Goal: Task Accomplishment & Management: Complete application form

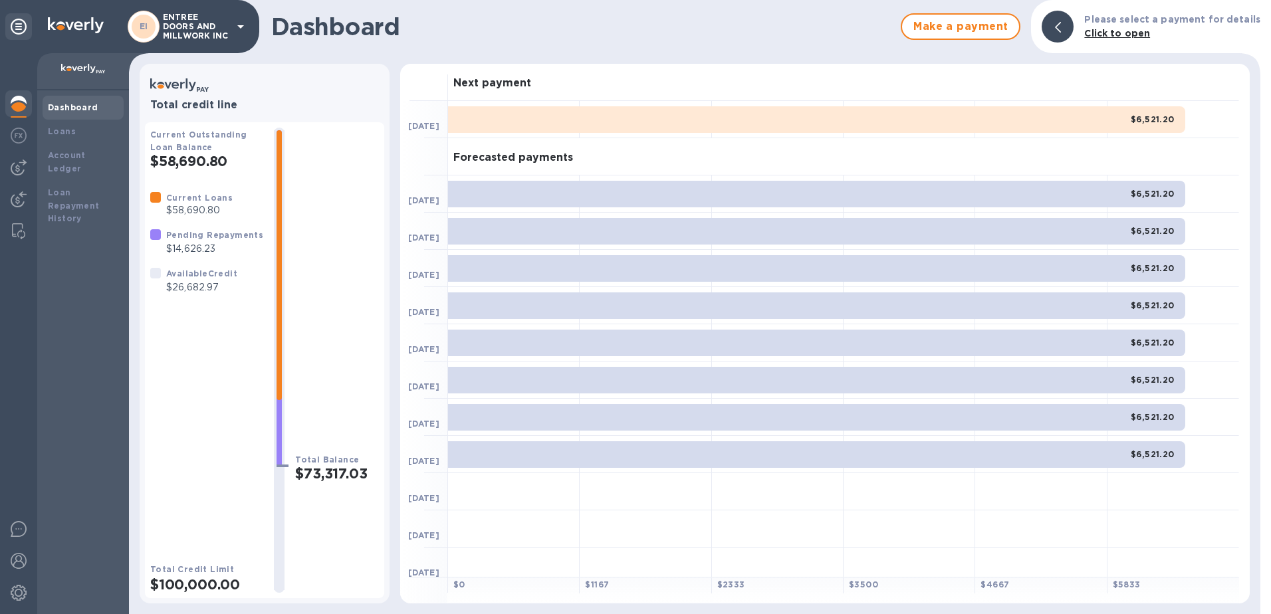
scroll to position [8, 0]
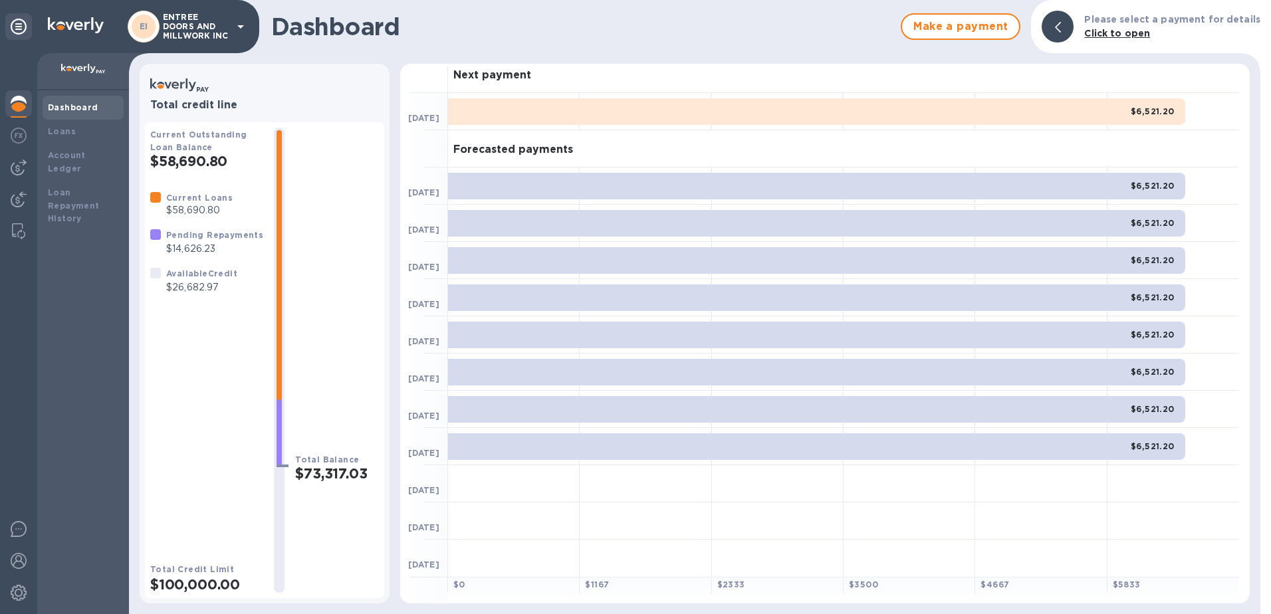
click at [233, 29] on icon at bounding box center [241, 27] width 16 height 16
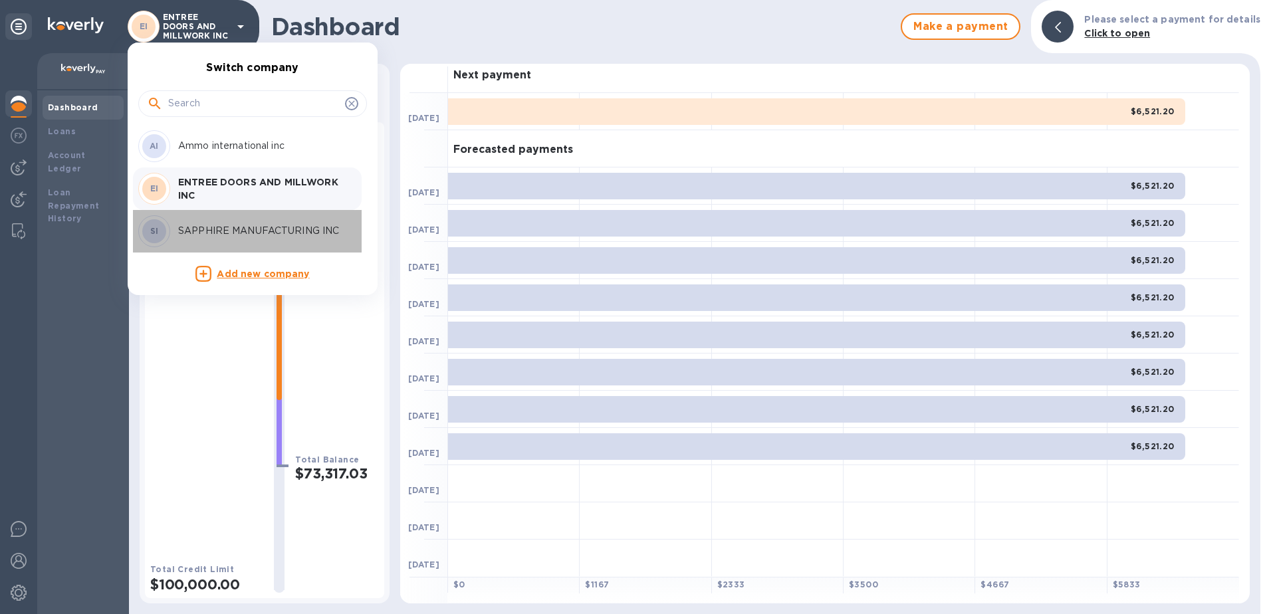
click at [186, 231] on p "SAPPHIRE MANUFACTURING INC" at bounding box center [262, 231] width 168 height 14
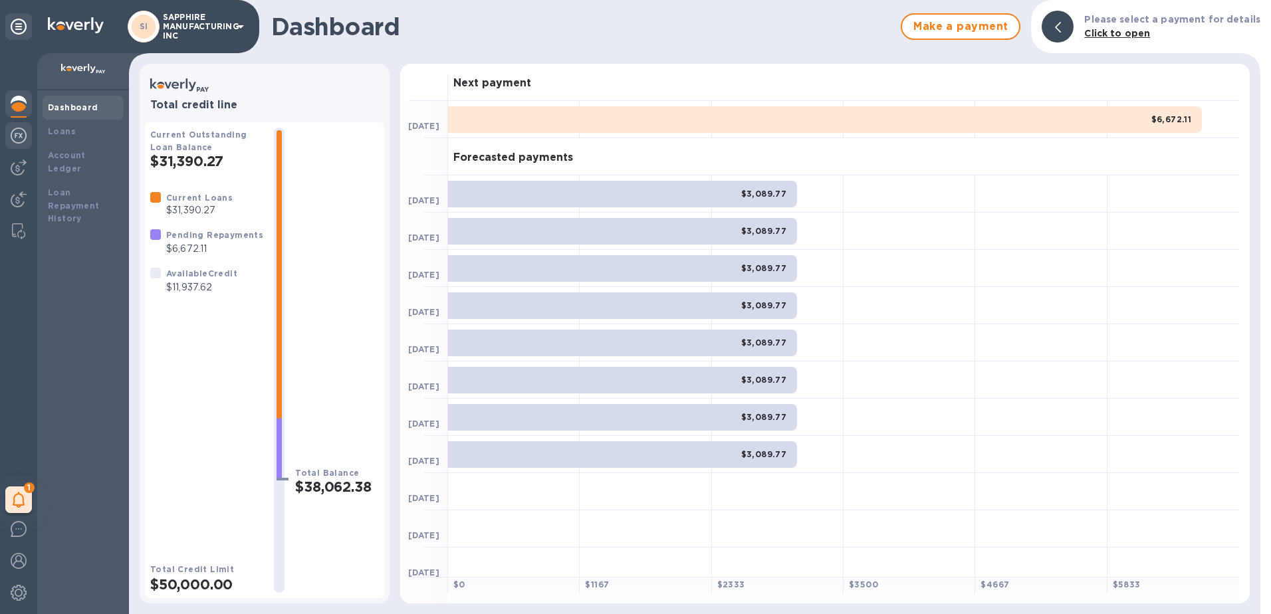
click at [13, 131] on img at bounding box center [19, 136] width 16 height 16
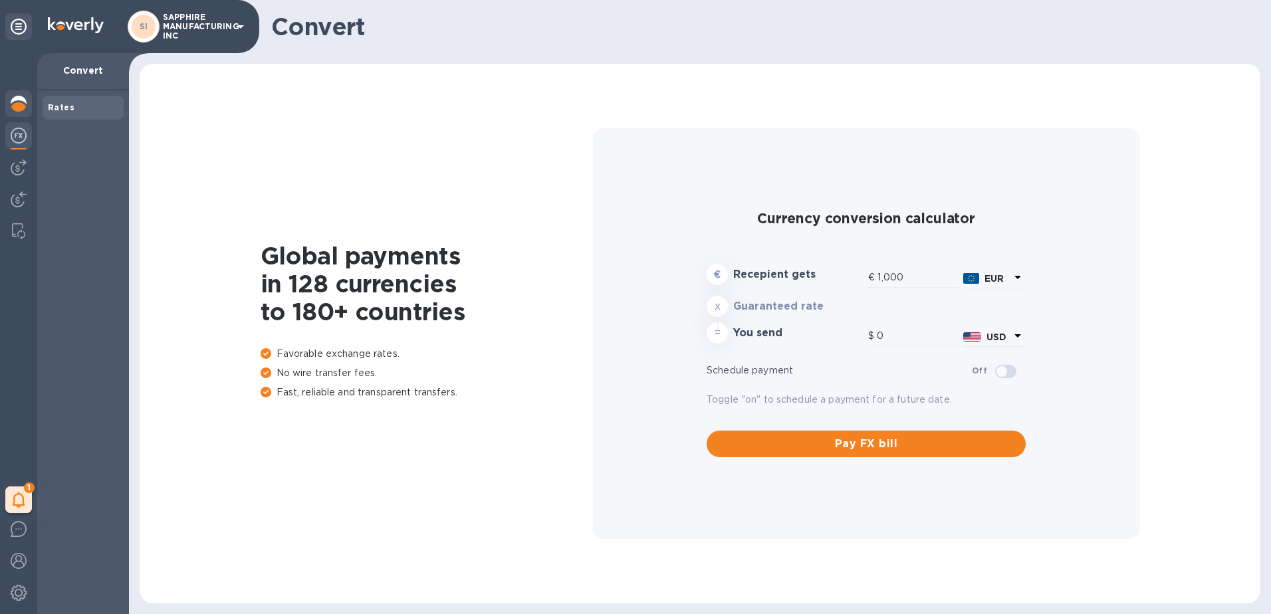
type input "1,172.75"
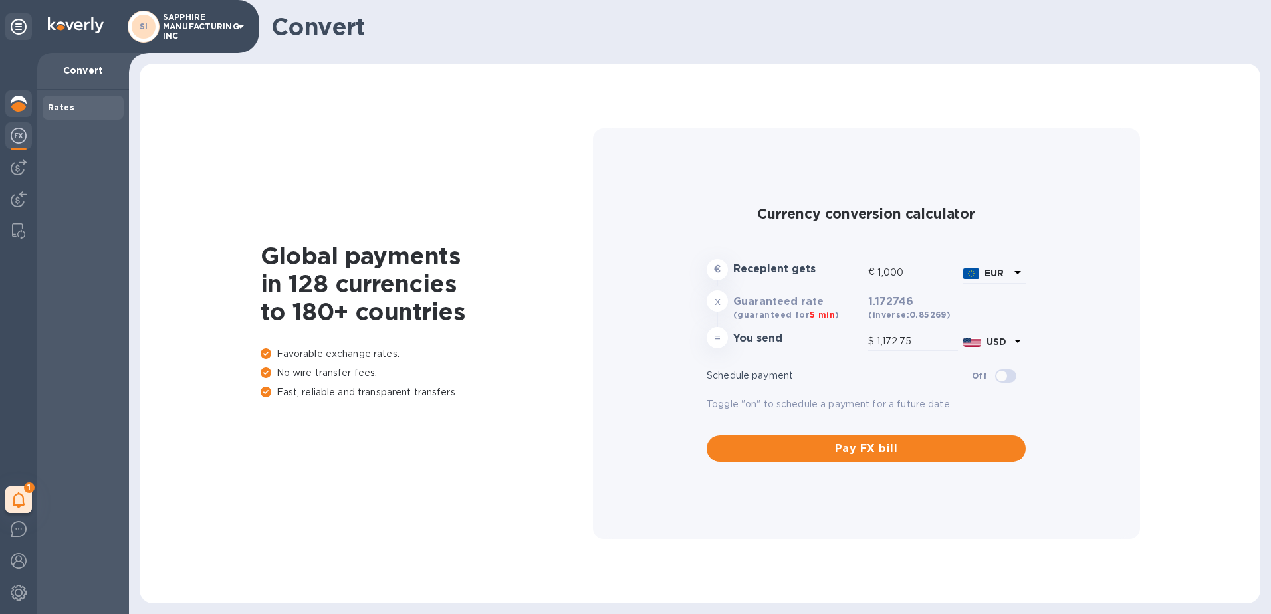
click at [19, 99] on img at bounding box center [19, 104] width 16 height 16
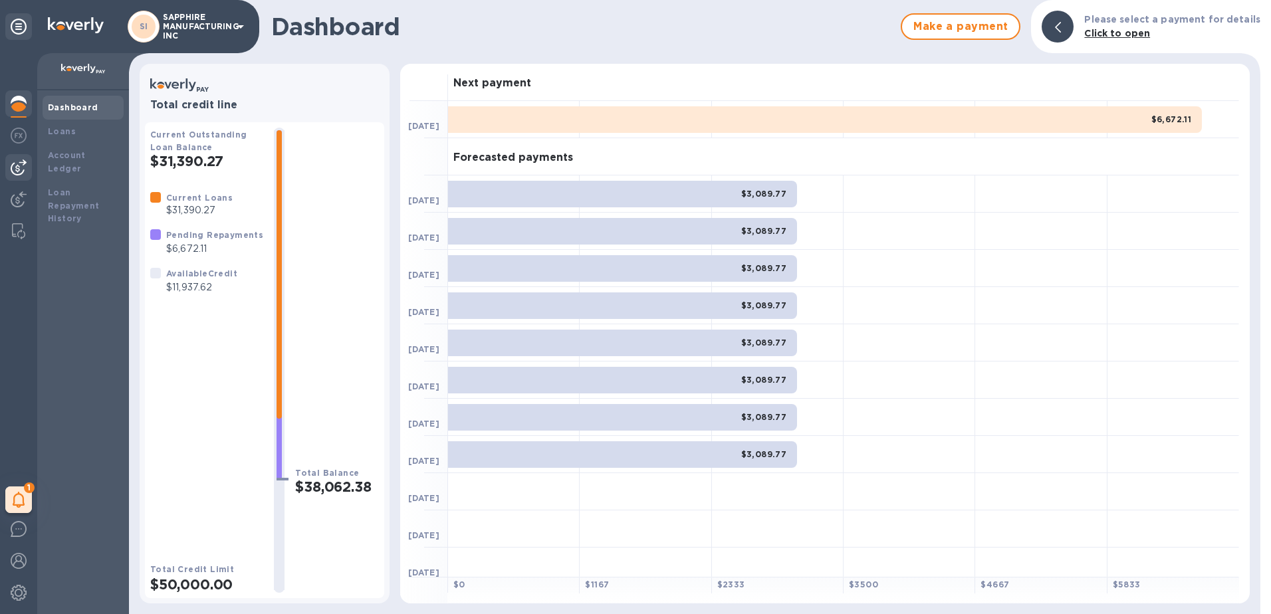
click at [22, 173] on img at bounding box center [19, 168] width 16 height 16
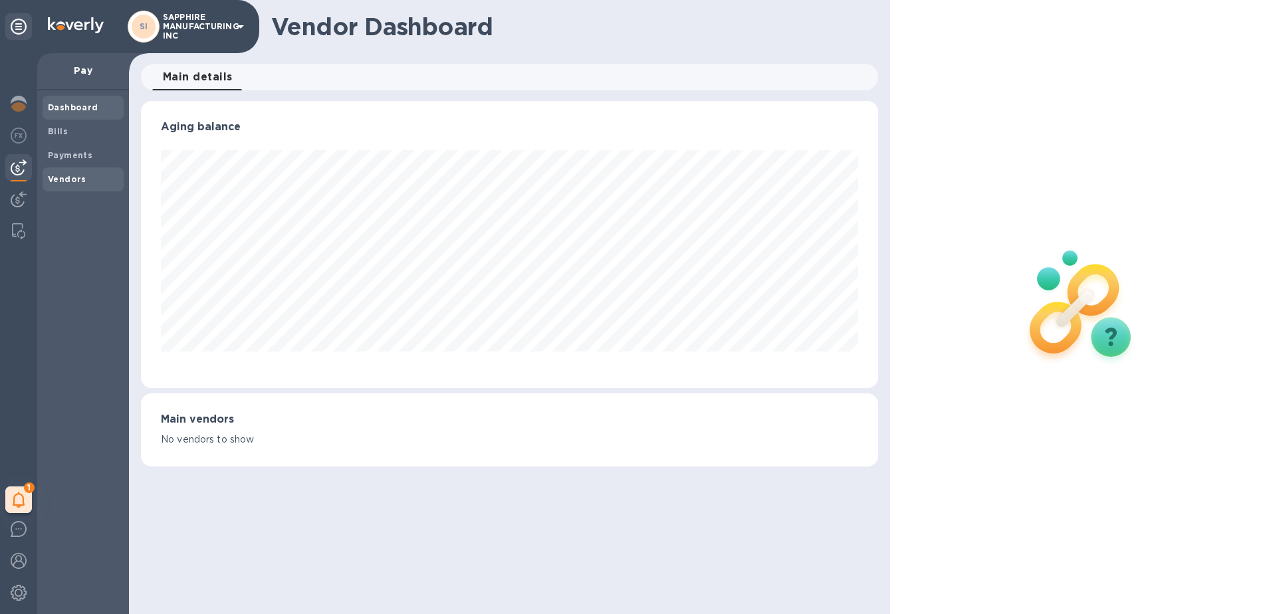
scroll to position [287, 738]
click at [48, 171] on div "Vendors" at bounding box center [83, 180] width 81 height 24
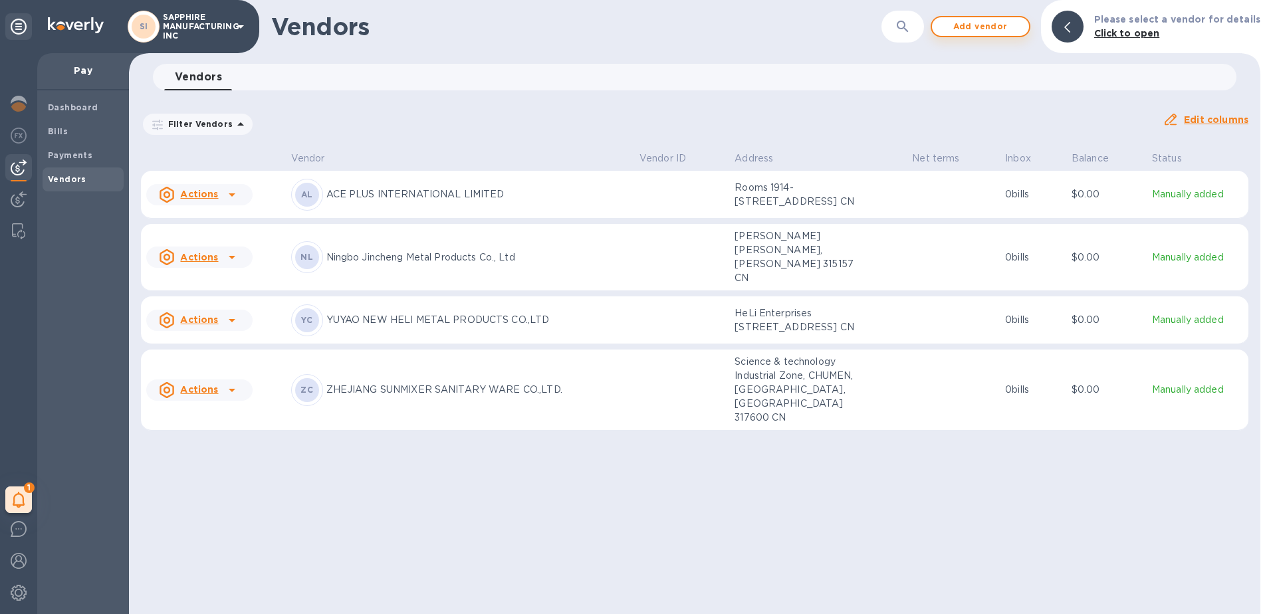
click at [992, 21] on span "Add vendor" at bounding box center [981, 27] width 76 height 16
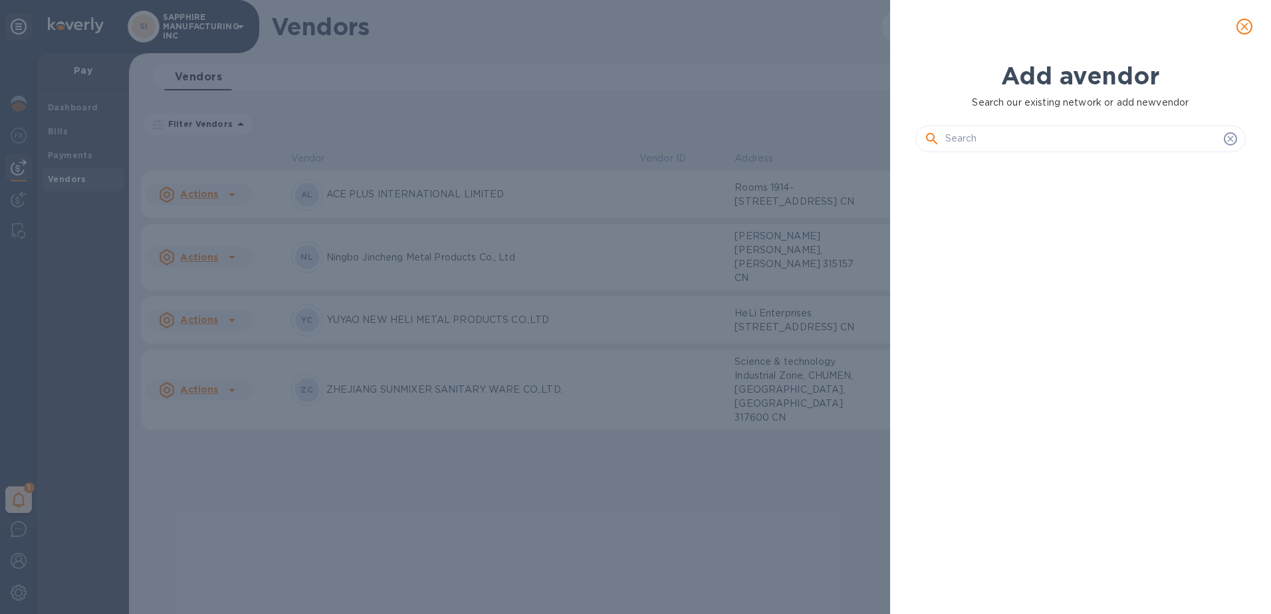
scroll to position [406, 336]
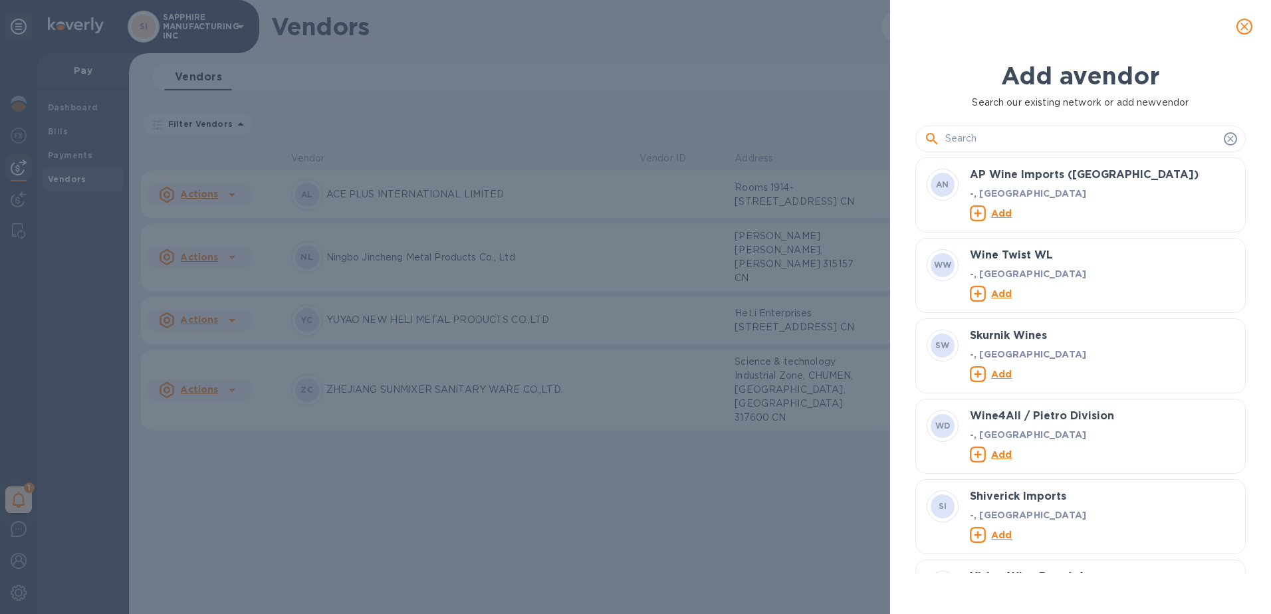
click at [1084, 138] on input "text" at bounding box center [1081, 139] width 273 height 20
paste input "NINGBO DONGQIAN LAKE TOURISM BOXIN SANITARY HARDWARE CO., LTD"
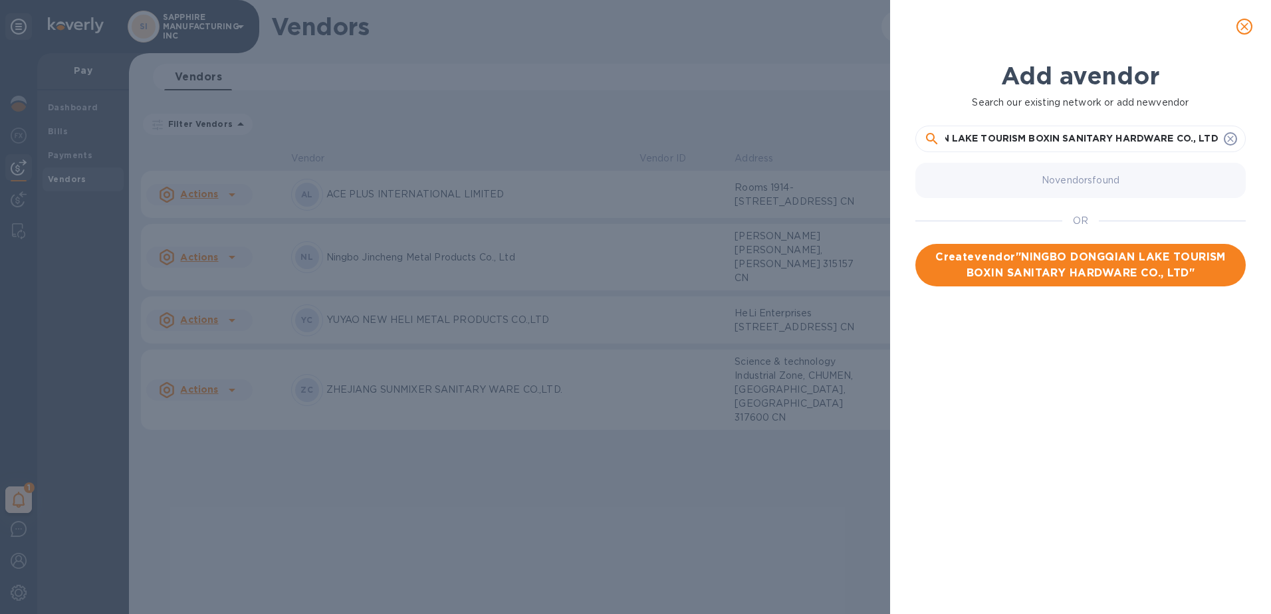
scroll to position [0, 0]
drag, startPoint x: 1136, startPoint y: 134, endPoint x: 733, endPoint y: 158, distance: 404.3
click at [733, 158] on div "Add a vendor Search our existing network or add new vendor NINGBO DONGQIAN LAKE…" at bounding box center [635, 307] width 1271 height 614
type input "NINGBO DONGQIAN LAKE TOURISM BOXIN SANITARY HARDWARE CO., LTD"
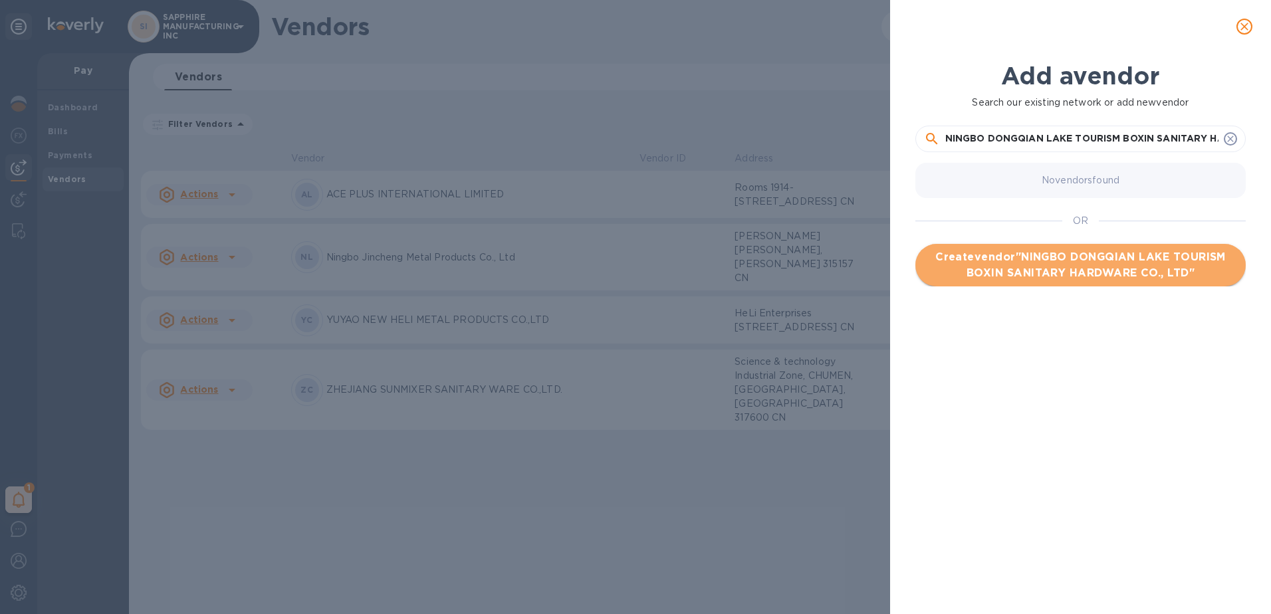
click at [1017, 271] on span "Create vendor " NINGBO DONGQIAN LAKE TOURISM BOXIN SANITARY HARDWARE CO., LTD "" at bounding box center [1080, 265] width 309 height 32
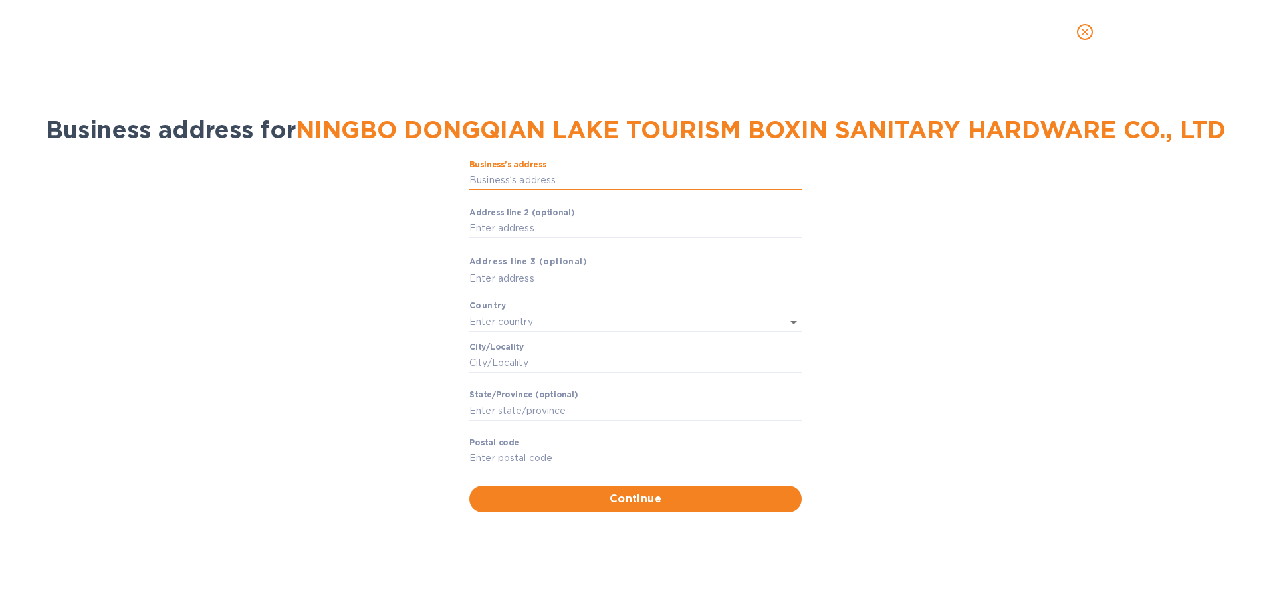
click at [530, 176] on input "Business’s аddress" at bounding box center [635, 181] width 332 height 20
paste input "[STREET_ADDRESS][PERSON_NAME],"
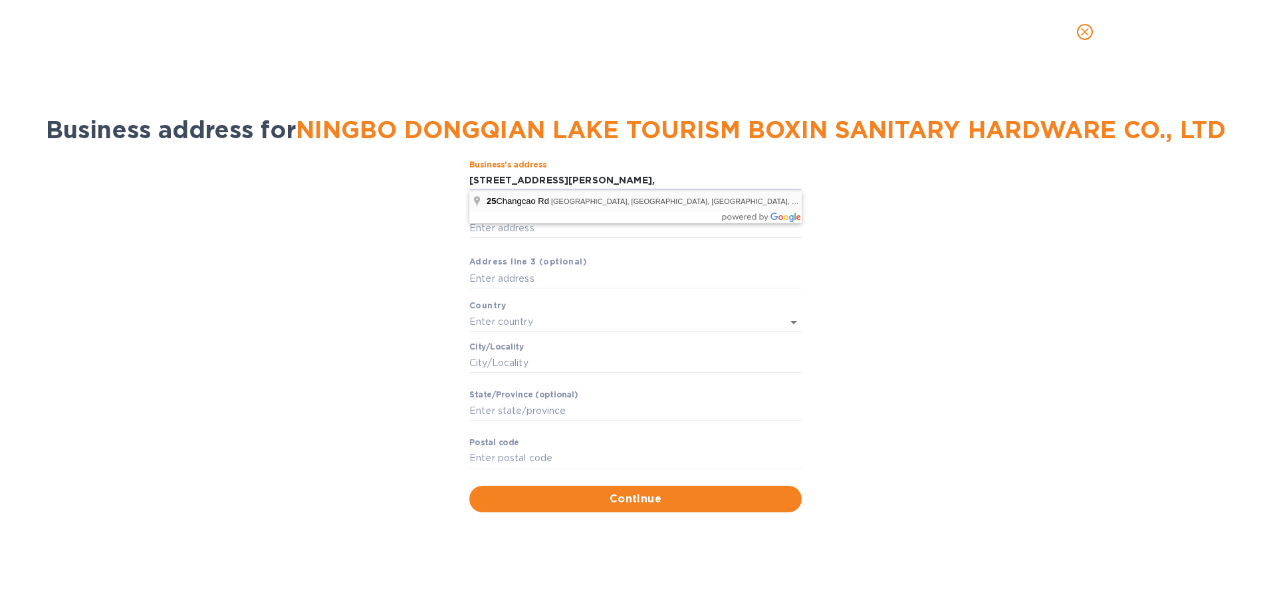
type input "25 [PERSON_NAME]"
type input "[GEOGRAPHIC_DATA]"
type input "[PERSON_NAME]"
type input "315121"
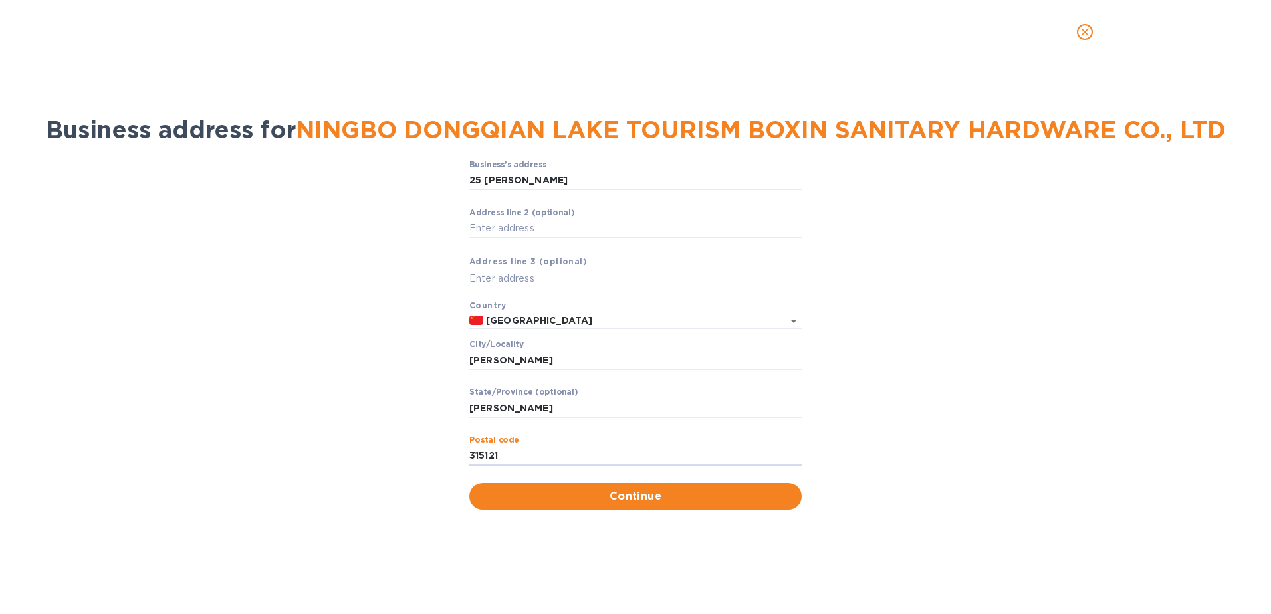
drag, startPoint x: 505, startPoint y: 455, endPoint x: 448, endPoint y: 455, distance: 57.2
click at [448, 455] on div "Business’s аddress 25 [PERSON_NAME] Lu ​ Аddress line 2 (optional) ​ Аddress li…" at bounding box center [635, 335] width 1237 height 366
click at [528, 503] on span "Continue" at bounding box center [635, 497] width 311 height 16
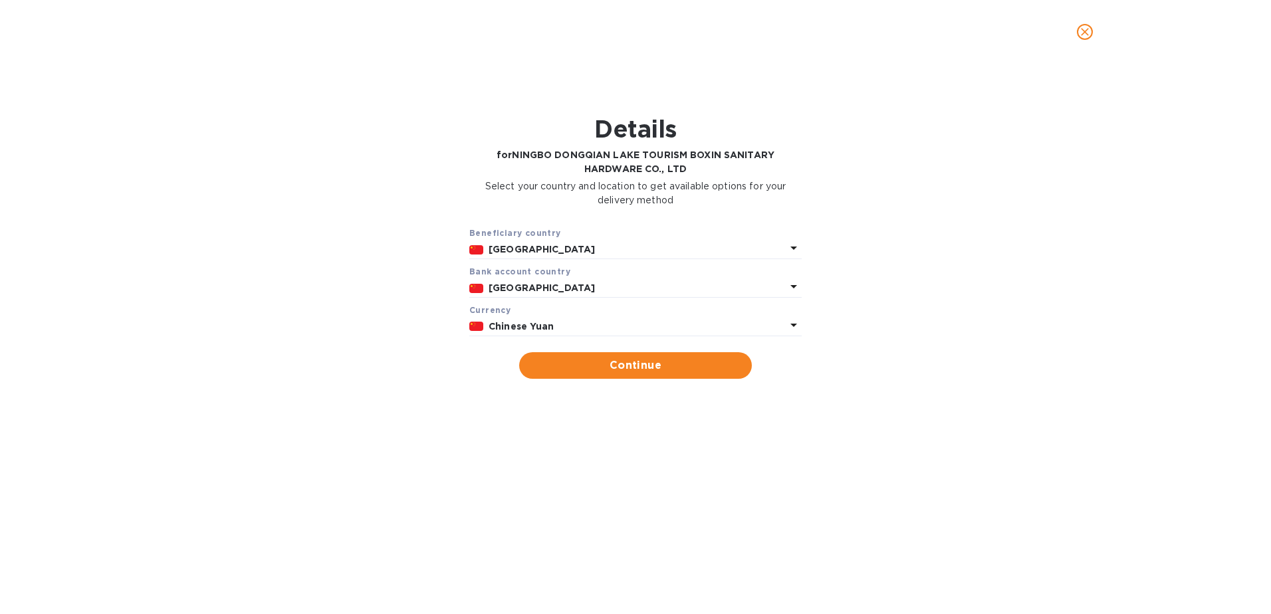
click at [531, 320] on p "Chinese Yuan" at bounding box center [637, 327] width 297 height 14
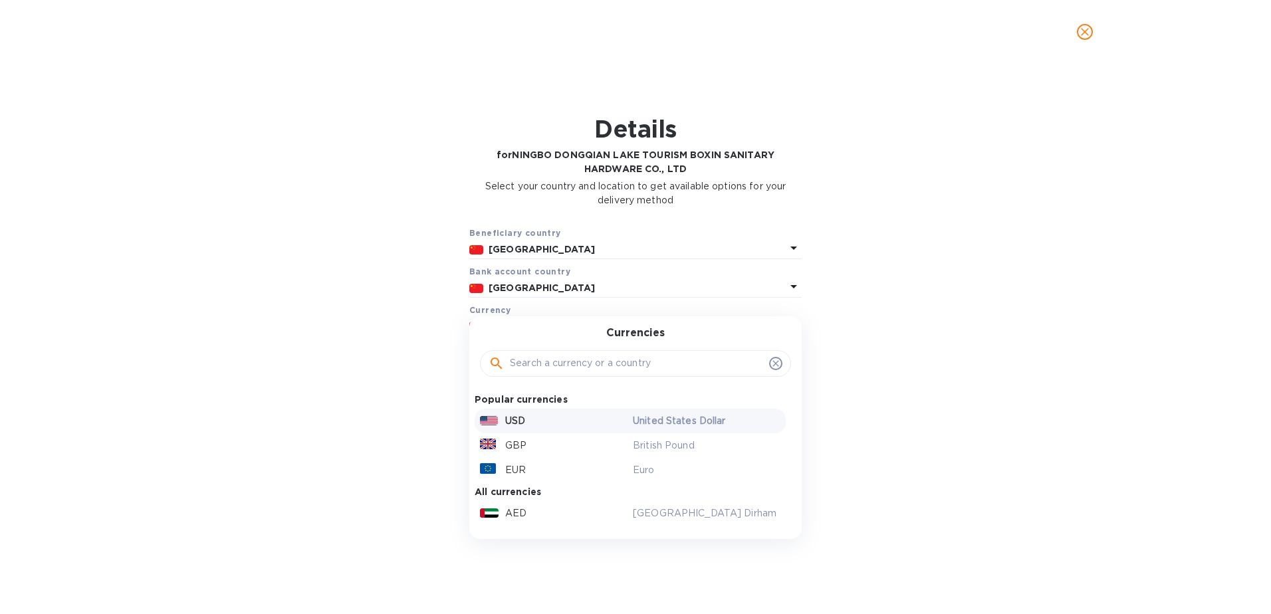
click at [503, 428] on div "USD" at bounding box center [553, 421] width 153 height 19
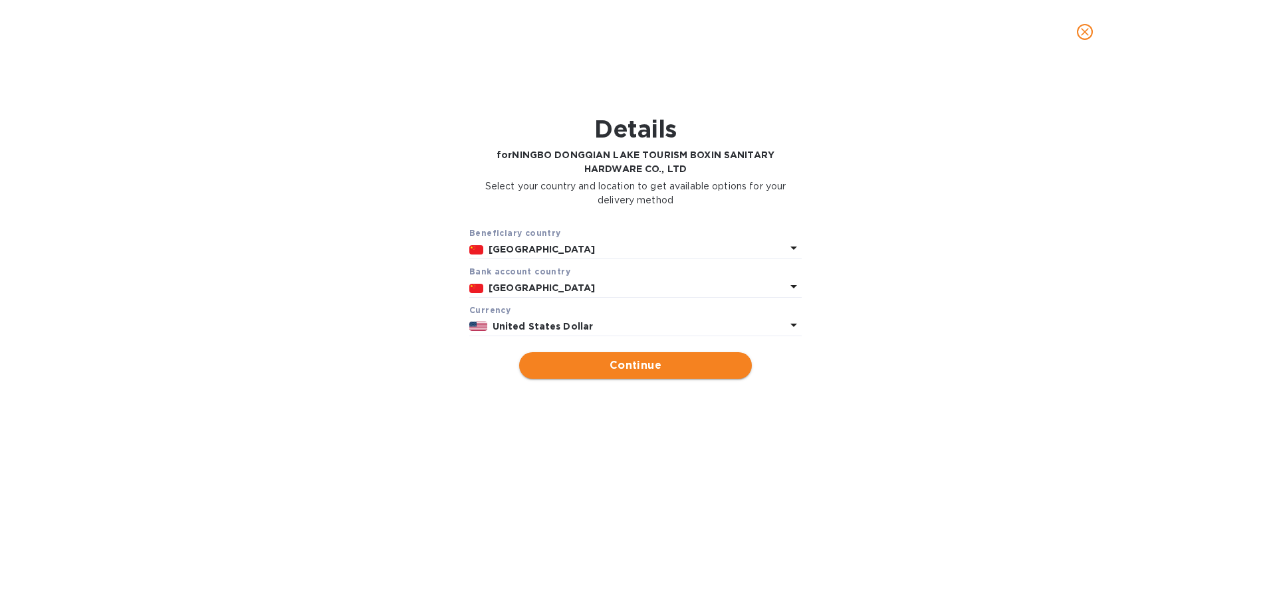
click at [572, 357] on button "Continue" at bounding box center [635, 365] width 233 height 27
type input "NINGBO DONGQIAN LAKE TOURISM BOXIN SANITARY HARDWARE CO., LTD"
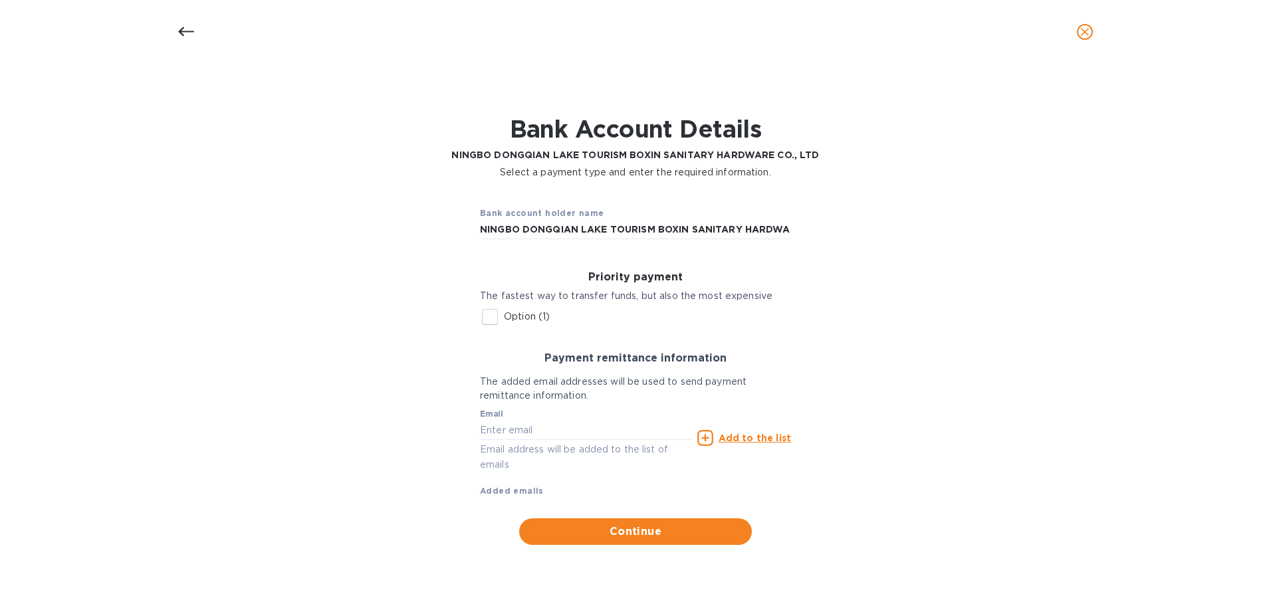
click at [475, 319] on div "Priority payment The fastest way to transfer funds, but also the most expensive…" at bounding box center [635, 301] width 332 height 81
click at [489, 324] on input "Option (1)" at bounding box center [490, 317] width 28 height 28
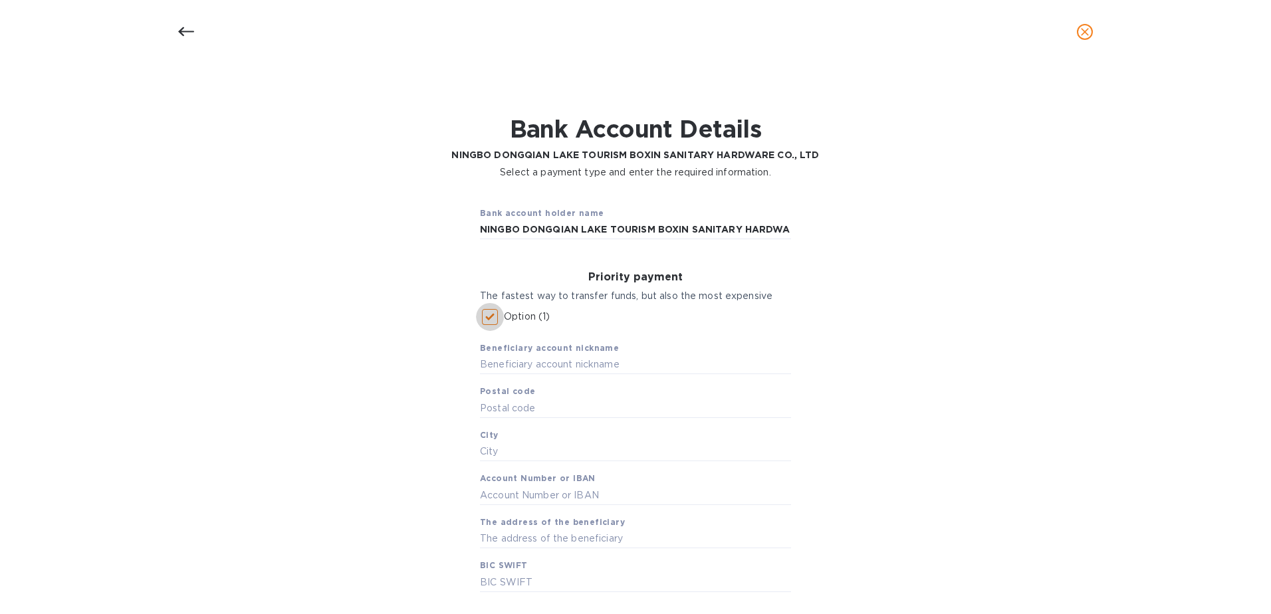
click at [483, 310] on input "Option (1)" at bounding box center [490, 317] width 28 height 28
checkbox input "false"
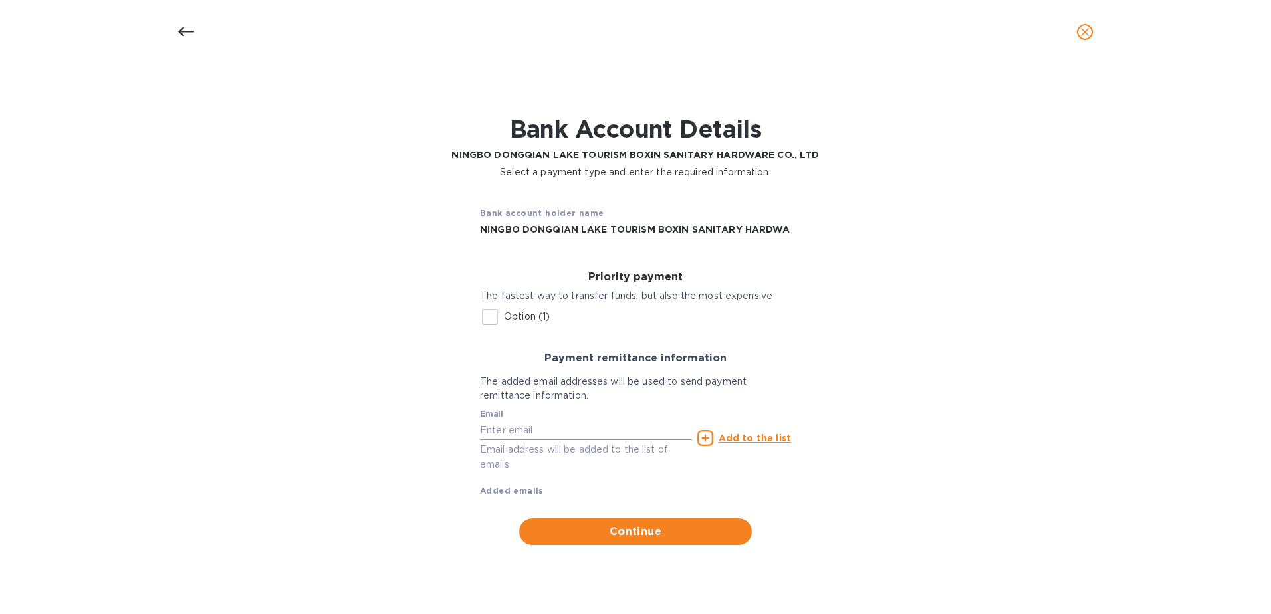
click at [511, 434] on input "text" at bounding box center [586, 430] width 212 height 20
type input "[PERSON_NAME][EMAIL_ADDRESS][DOMAIN_NAME]"
type input "318020"
type input "[GEOGRAPHIC_DATA]"
type input "[GEOGRAPHIC_DATA] INDUSTRIAL AREA [GEOGRAPHIC_DATA]"
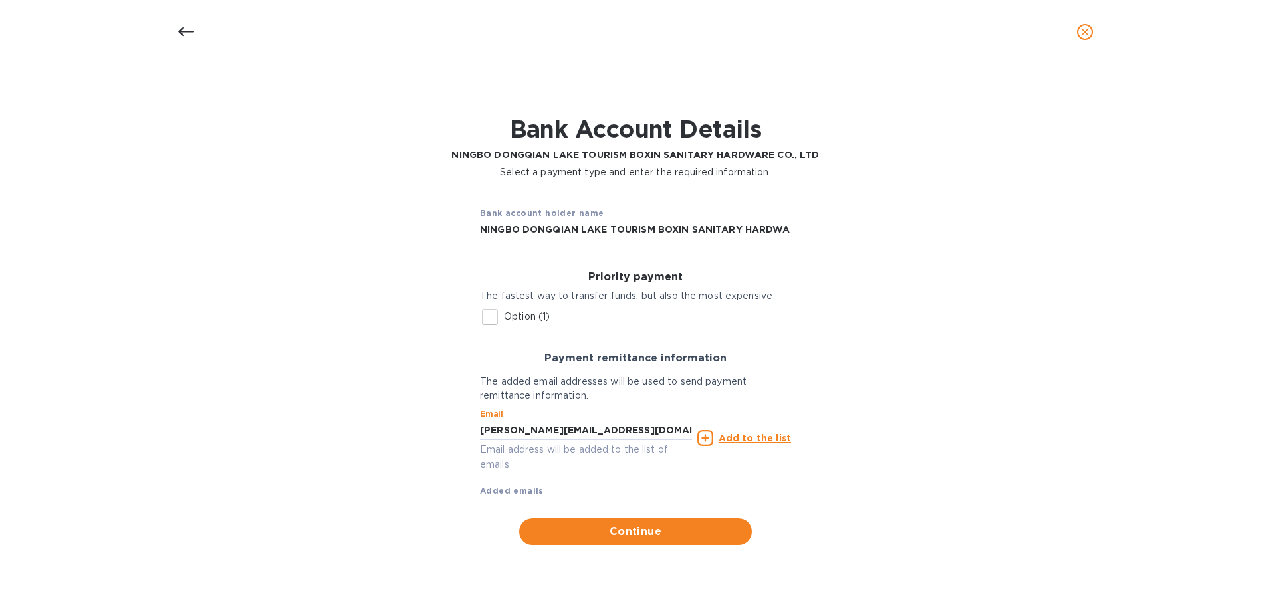
click at [767, 440] on u "Add to the list" at bounding box center [755, 438] width 72 height 11
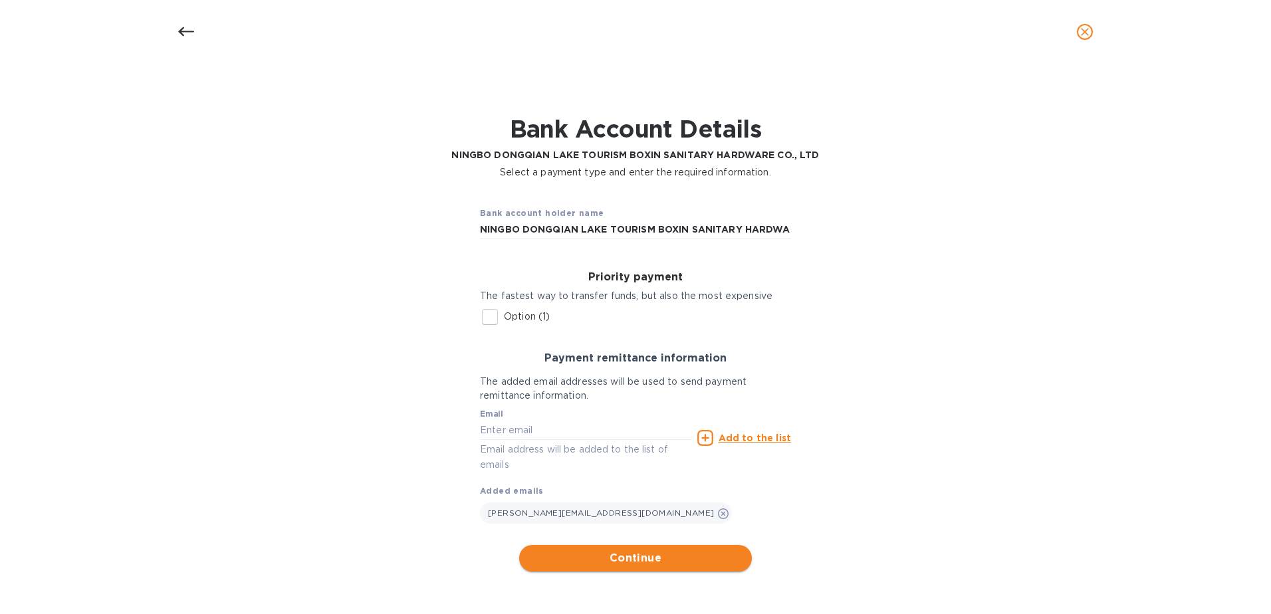
click at [622, 557] on span "Continue" at bounding box center [635, 559] width 211 height 16
click at [483, 313] on input "Option (1)" at bounding box center [490, 317] width 28 height 28
checkbox input "true"
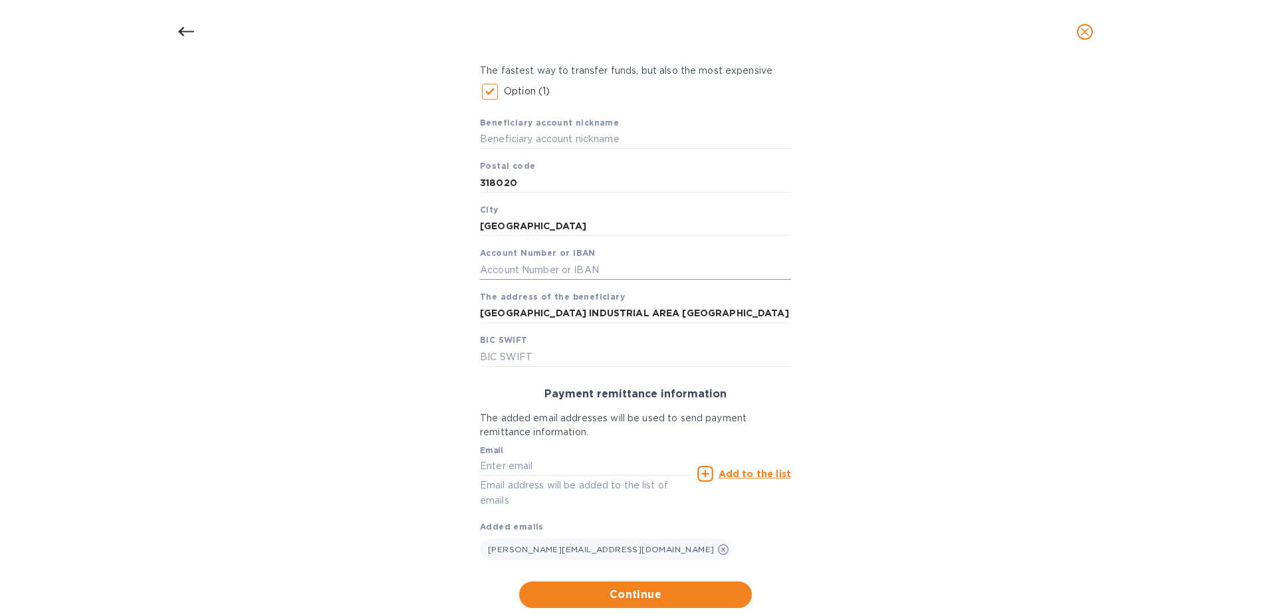
scroll to position [194, 0]
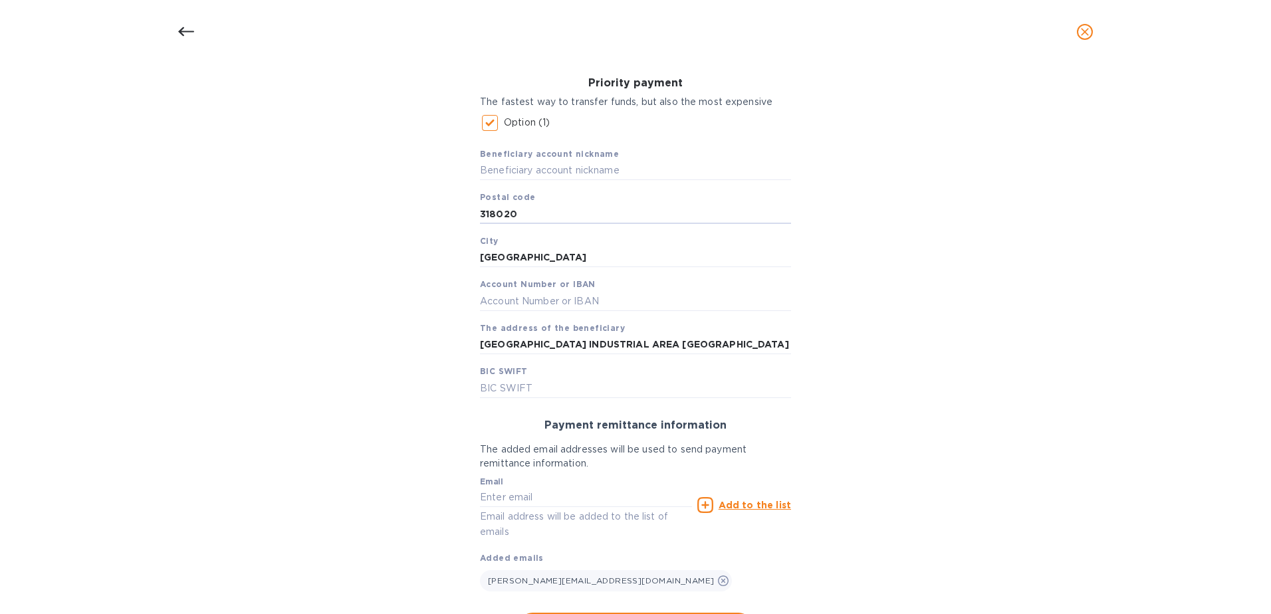
drag, startPoint x: 532, startPoint y: 215, endPoint x: 382, endPoint y: 211, distance: 149.7
click at [383, 210] on div "Bank account holder name NINGBO DONGQIAN LAKE TOURISM BOXIN SANITARY HARDWARE C…" at bounding box center [635, 320] width 1237 height 654
paste input "5121"
type input "315121"
click at [579, 256] on input "[GEOGRAPHIC_DATA]" at bounding box center [635, 258] width 311 height 20
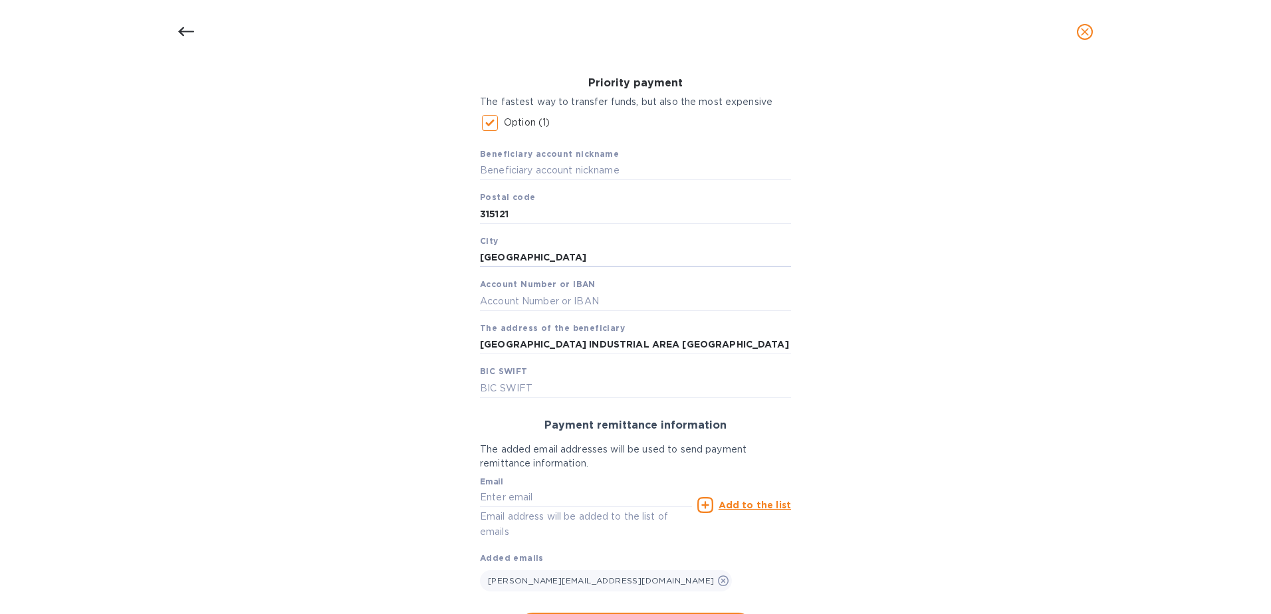
drag, startPoint x: 533, startPoint y: 259, endPoint x: 391, endPoint y: 261, distance: 142.3
click at [391, 261] on div "Bank account holder name NINGBO DONGQIAN LAKE TOURISM BOXIN SANITARY HARDWARE C…" at bounding box center [635, 320] width 1237 height 654
paste input "Ningbo"
type input "Ningbo"
click at [523, 313] on div "Beneficiary account nickname Postal code 315121 City Ningbo Account Number or I…" at bounding box center [635, 267] width 311 height 261
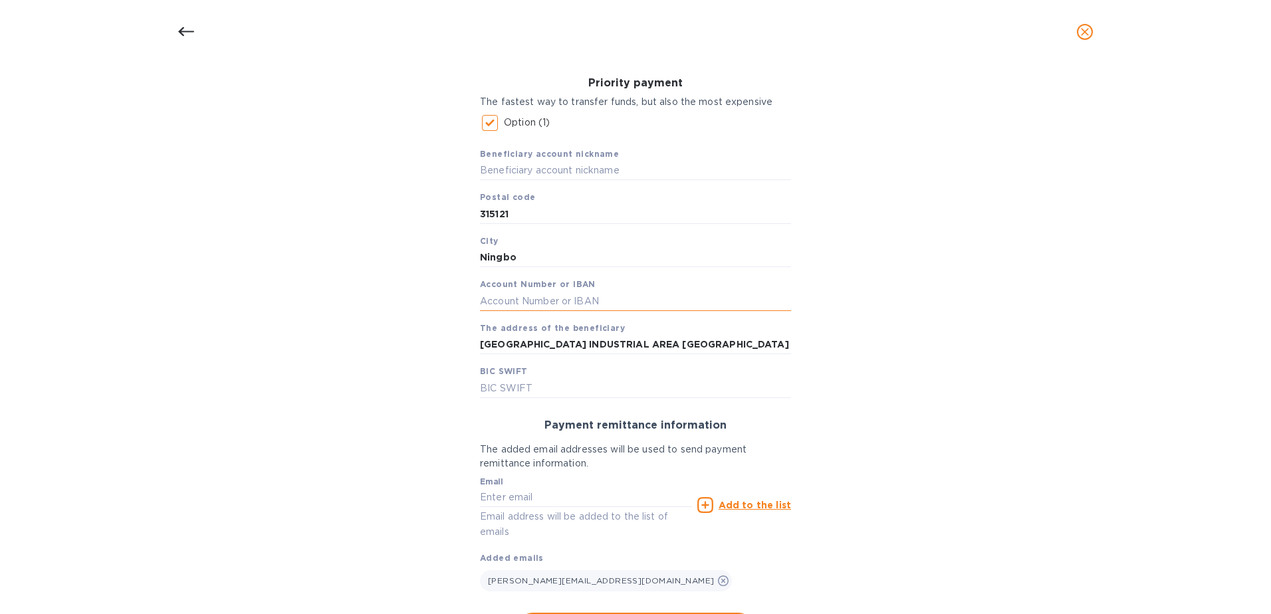
click at [522, 308] on input "text" at bounding box center [635, 301] width 311 height 20
paste input "332006234146300001095"
type input "332006234146300001095"
click at [773, 340] on input "[GEOGRAPHIC_DATA] INDUSTRIAL AREA [GEOGRAPHIC_DATA]" at bounding box center [635, 345] width 311 height 20
drag, startPoint x: 773, startPoint y: 340, endPoint x: 384, endPoint y: 348, distance: 388.4
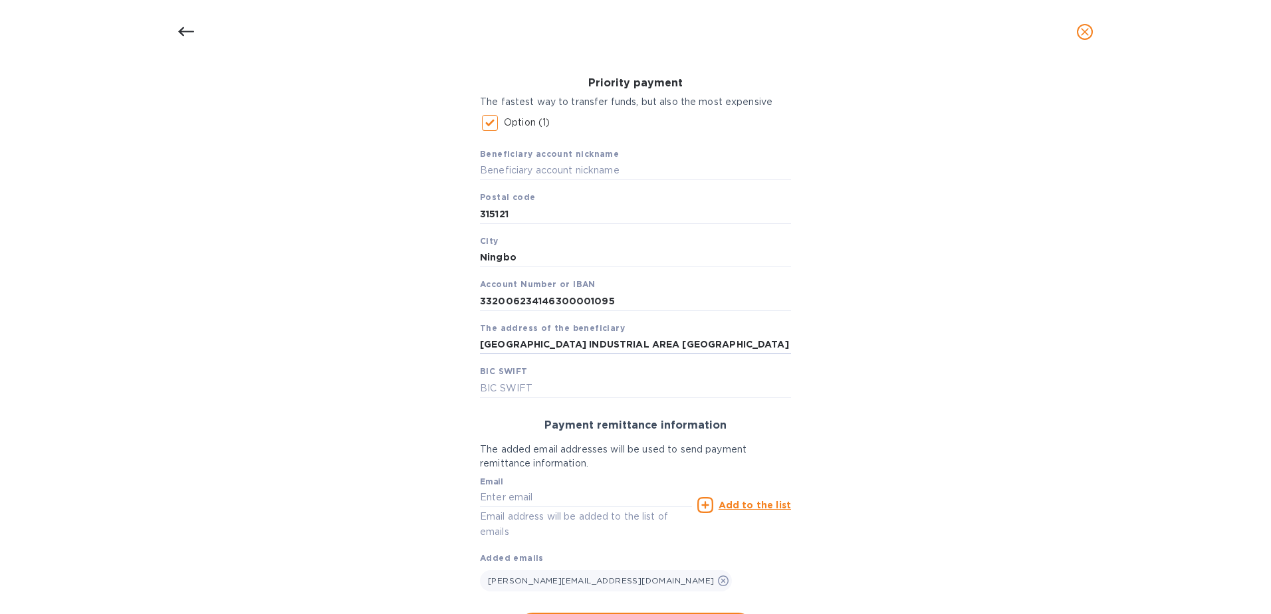
click at [384, 348] on div "Bank account holder name NINGBO DONGQIAN LAKE TOURISM BOXIN SANITARY HARDWARE C…" at bounding box center [635, 320] width 1237 height 654
paste input "[STREET_ADDRESS][PERSON_NAME]"
drag, startPoint x: 600, startPoint y: 347, endPoint x: 1041, endPoint y: 352, distance: 440.2
click at [1041, 352] on div "Bank account holder name NINGBO DONGQIAN LAKE TOURISM BOXIN SANITARY HARDWARE C…" at bounding box center [635, 320] width 1237 height 654
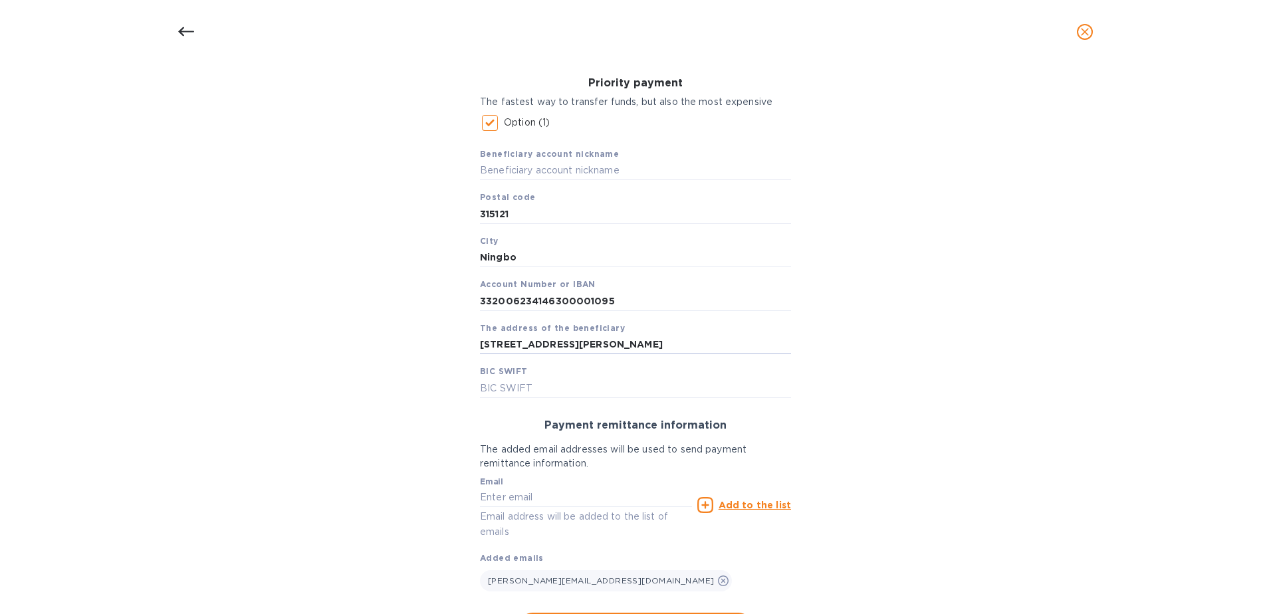
scroll to position [0, 0]
type input "[STREET_ADDRESS][PERSON_NAME]"
click at [717, 416] on div "Payment remittance information" at bounding box center [636, 425] width 322 height 23
click at [517, 380] on input "text" at bounding box center [635, 388] width 311 height 20
paste input "SWIFT:[SWIFT_CODE]"
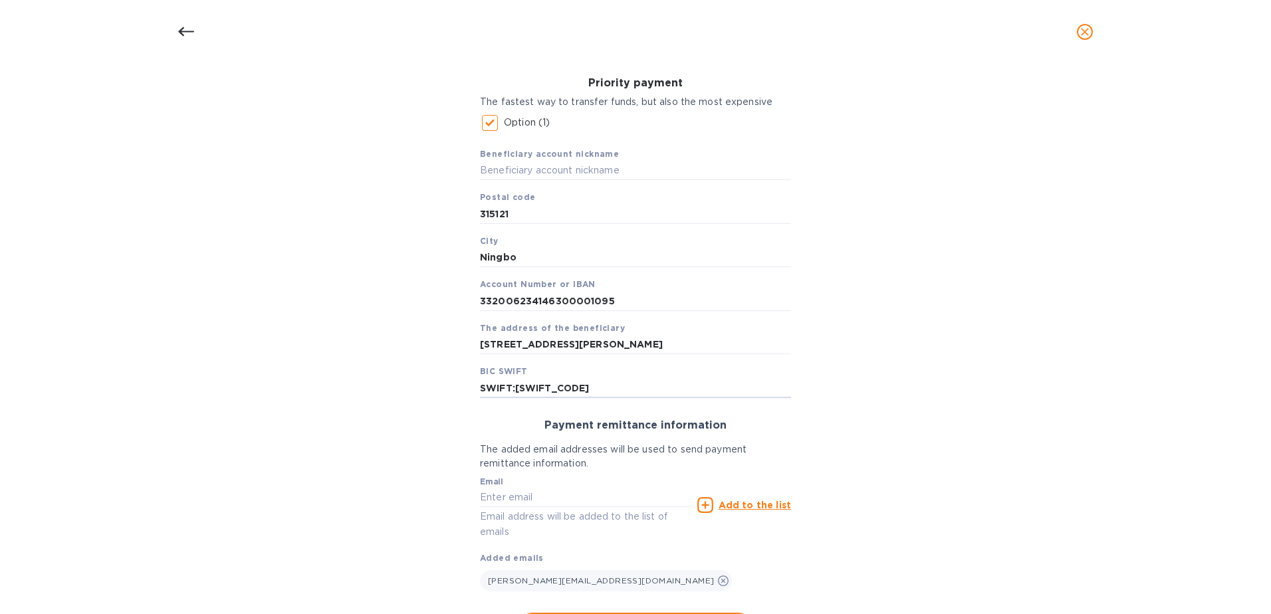
drag, startPoint x: 515, startPoint y: 388, endPoint x: 413, endPoint y: 390, distance: 102.4
click at [414, 390] on div "Bank account holder name NINGBO DONGQIAN LAKE TOURISM BOXIN SANITARY HARDWARE C…" at bounding box center [635, 320] width 1237 height 654
type input "[SWIFT_CODE]"
click at [578, 499] on input "text" at bounding box center [586, 498] width 212 height 20
type input "[PERSON_NAME][EMAIL_ADDRESS][DOMAIN_NAME]"
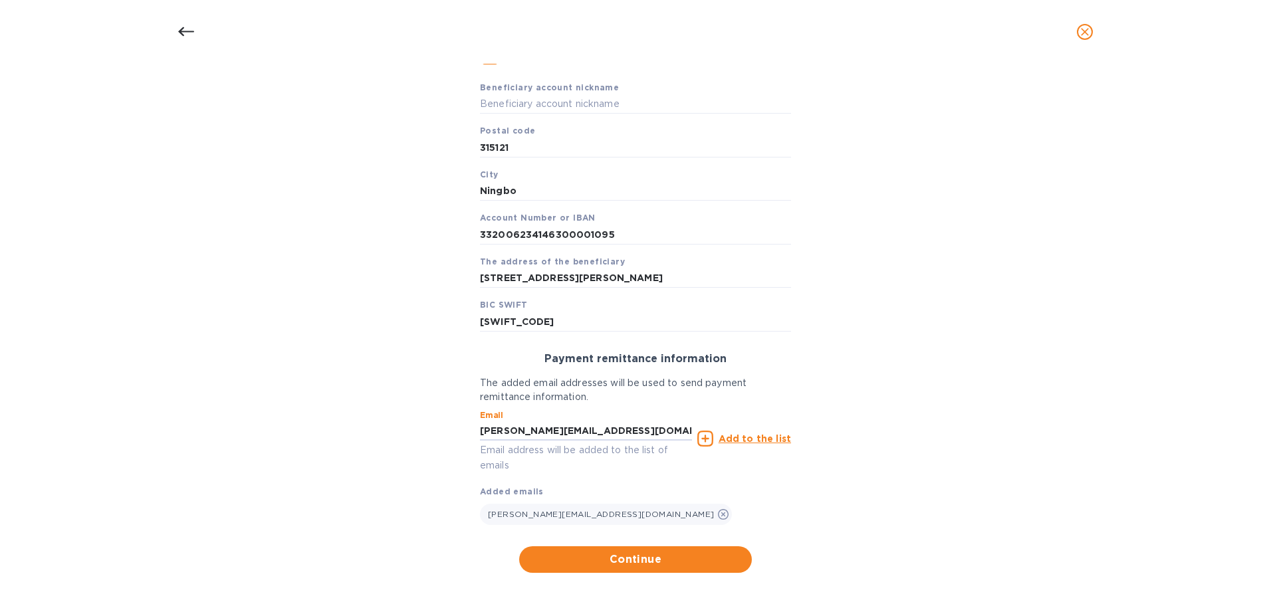
click at [710, 437] on icon at bounding box center [705, 439] width 16 height 16
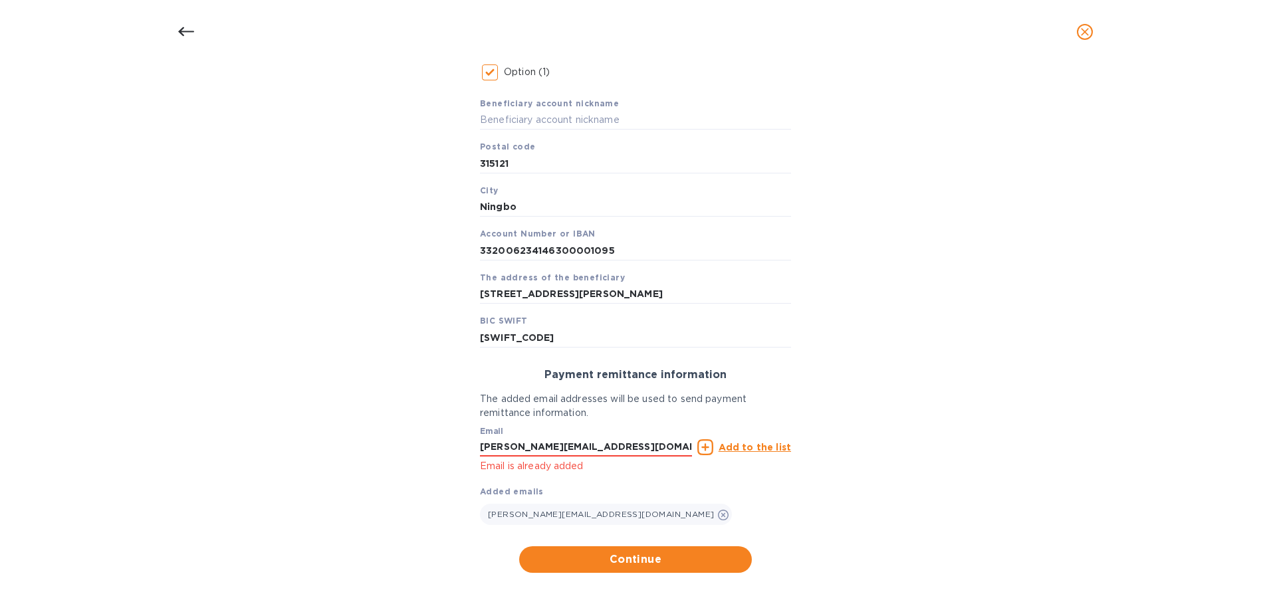
scroll to position [245, 0]
drag, startPoint x: 632, startPoint y: 451, endPoint x: 351, endPoint y: 440, distance: 281.5
click at [350, 440] on div "Bank account holder name NINGBO DONGQIAN LAKE TOURISM BOXIN SANITARY HARDWARE C…" at bounding box center [635, 262] width 1237 height 639
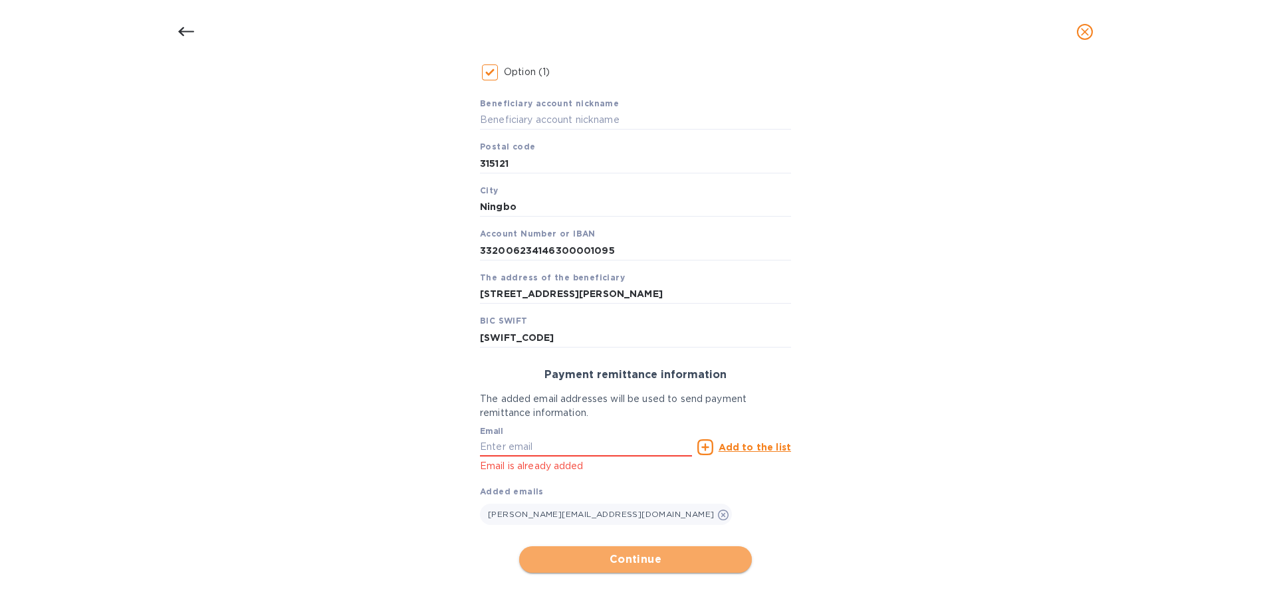
click at [668, 557] on span "Continue" at bounding box center [635, 560] width 211 height 16
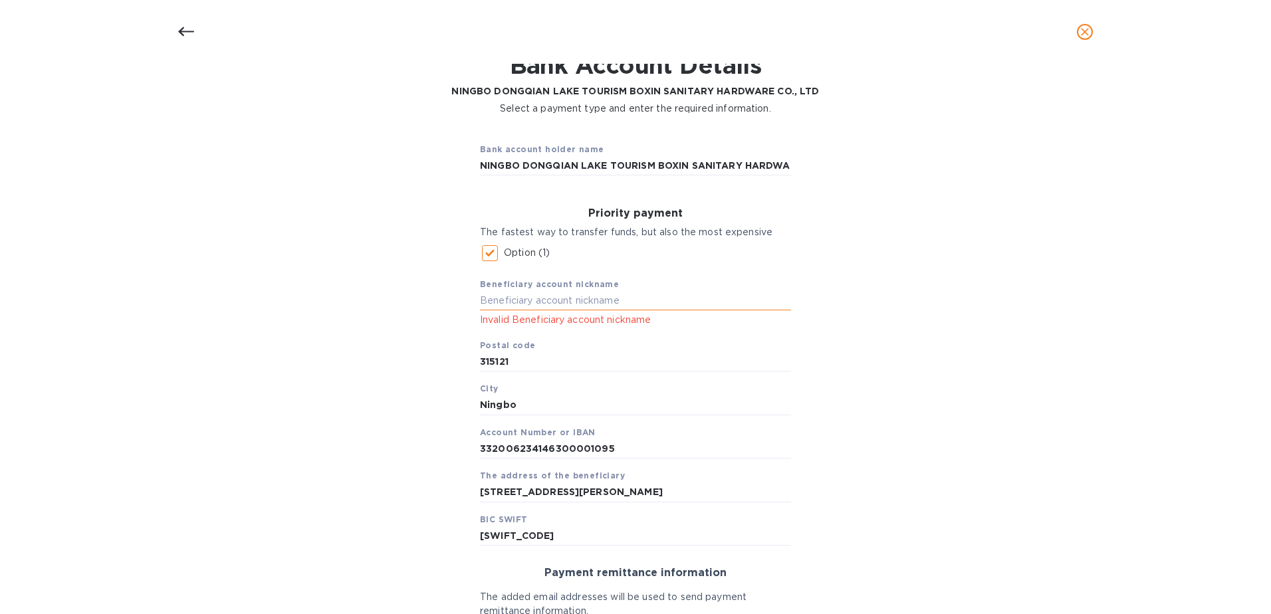
scroll to position [45, 0]
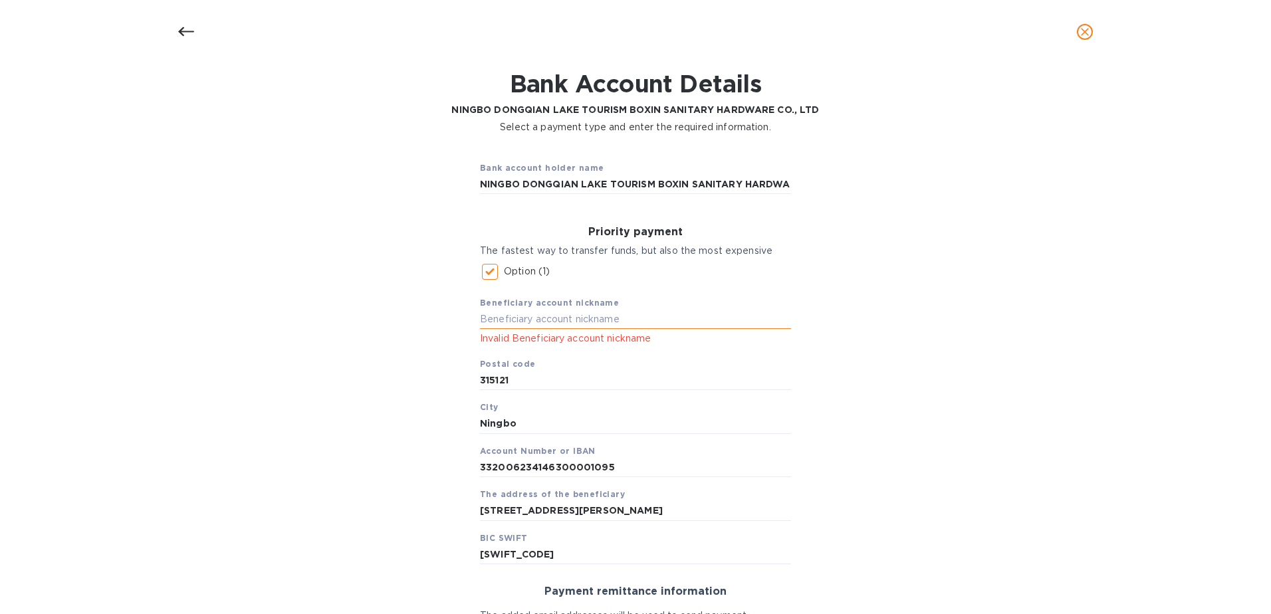
click at [566, 320] on input "text" at bounding box center [635, 320] width 311 height 20
paste input "NINGBO DONGQIAN LAKE TOURISM BOXIN SANITARY HARDWARE CO., LTD."
click at [759, 321] on input "NINGBO DONGQIAN LAKE TOURISM BOXIN SANITARY HARDWARE CO., LTD." at bounding box center [635, 320] width 311 height 20
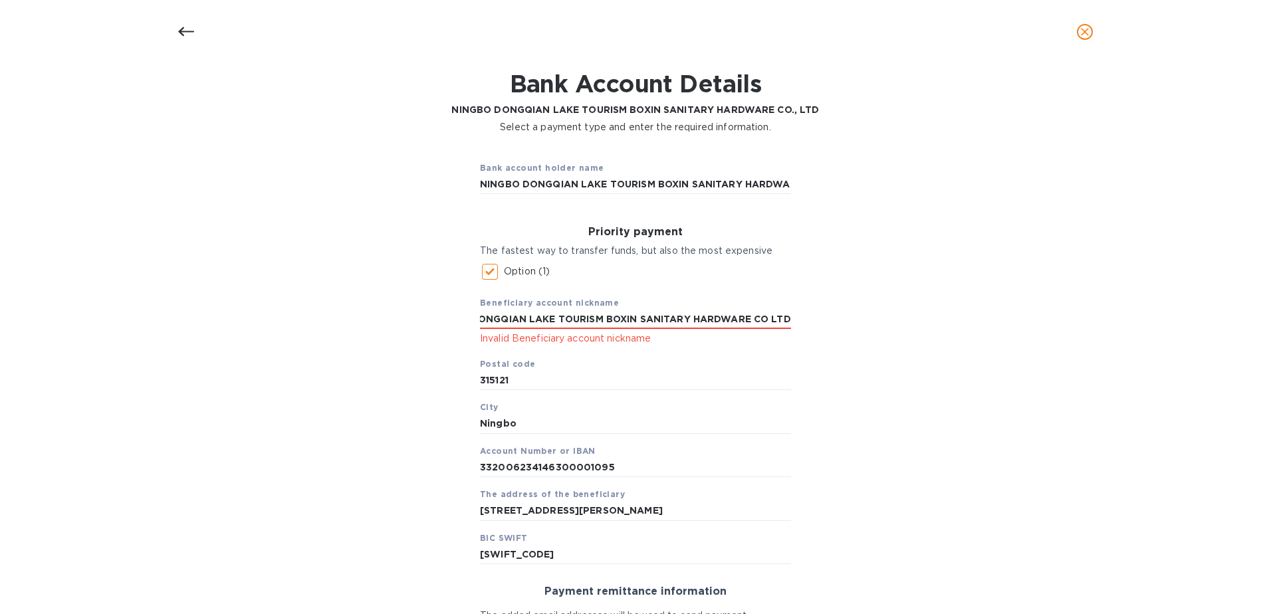
type input "NINGBO DONGQIAN LAKE TOURISM BOXIN SANITARY HARDWARE CO LTD"
click at [843, 370] on div "Bank account holder name NINGBO DONGQIAN LAKE TOURISM BOXIN SANITARY HARDWARE C…" at bounding box center [635, 470] width 1237 height 656
click at [636, 317] on input "NINGBO DONGQIAN LAKE TOURISM BOXIN SANITARY HARDWARE CO LTD" at bounding box center [635, 320] width 311 height 20
drag, startPoint x: 556, startPoint y: 322, endPoint x: 309, endPoint y: 324, distance: 246.7
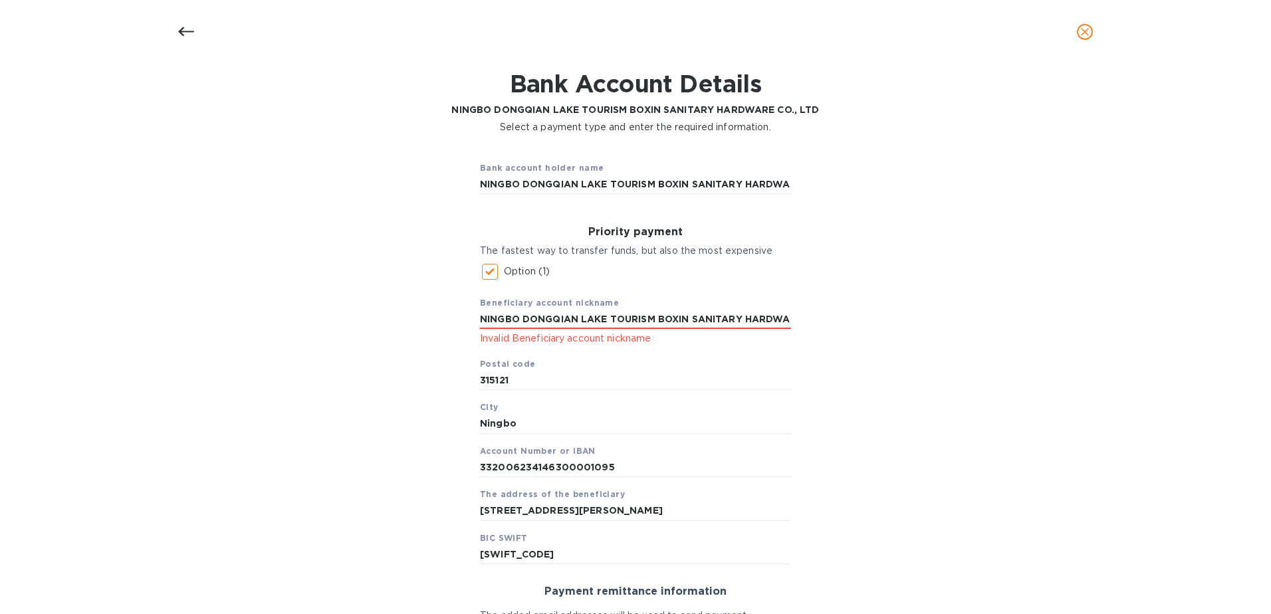
click at [309, 324] on div "Bank account holder name NINGBO DONGQIAN LAKE TOURISM BOXIN SANITARY HARDWARE C…" at bounding box center [635, 470] width 1237 height 656
click at [586, 342] on p "Invalid Beneficiary account nickname" at bounding box center [635, 338] width 311 height 15
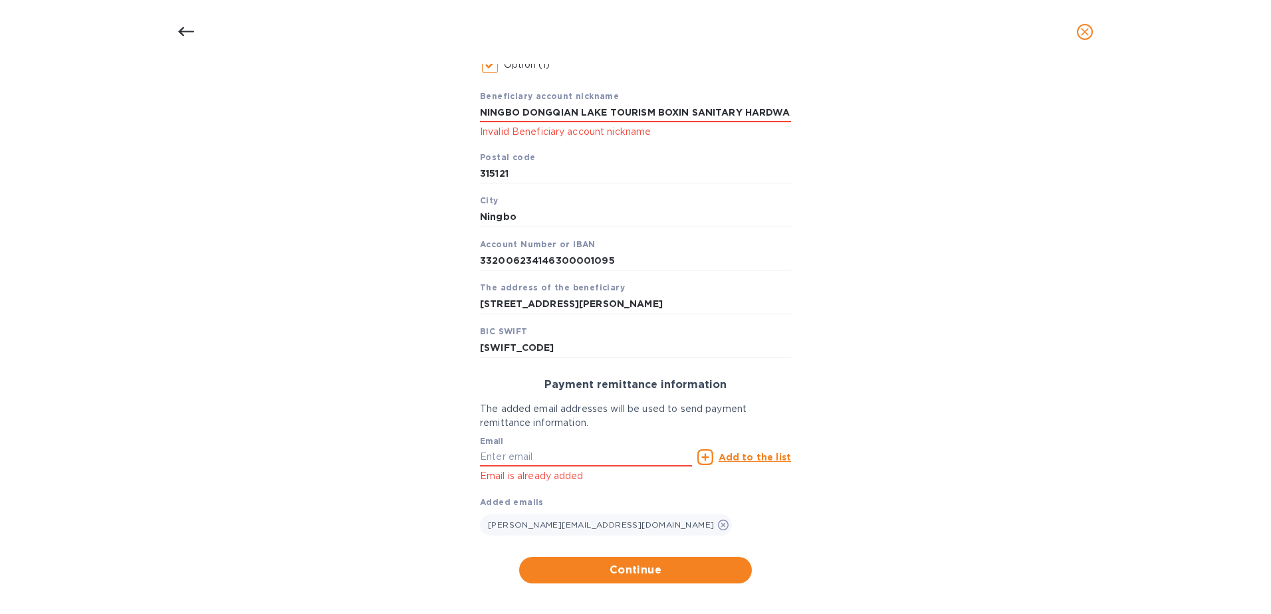
scroll to position [263, 0]
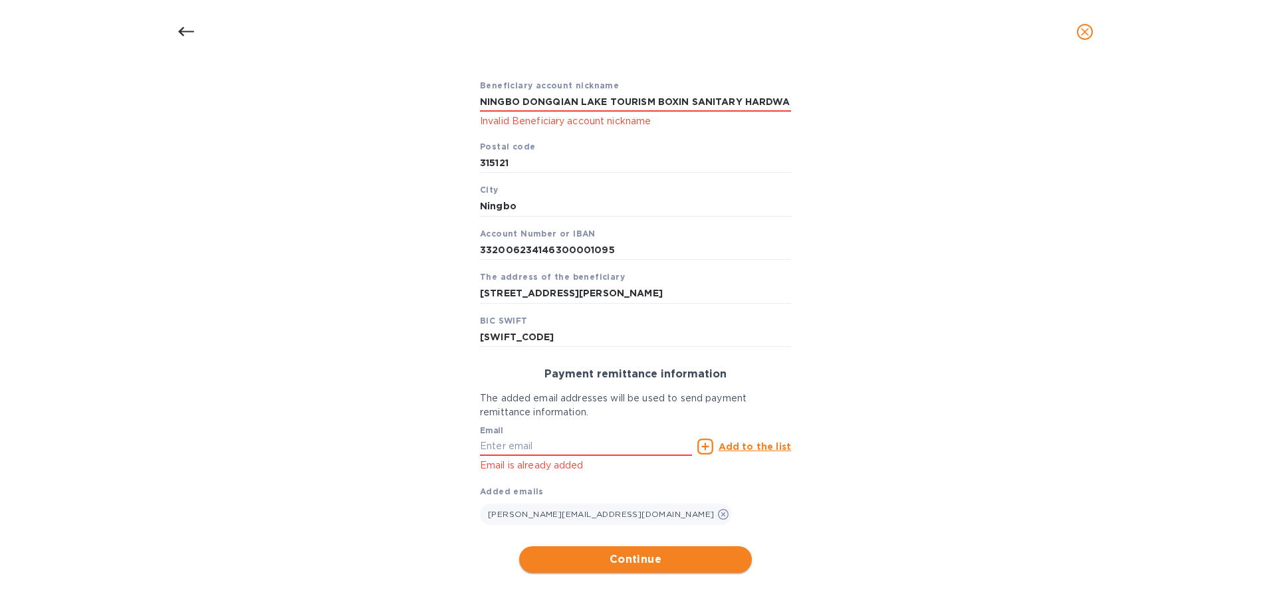
click at [610, 561] on span "Continue" at bounding box center [635, 560] width 211 height 16
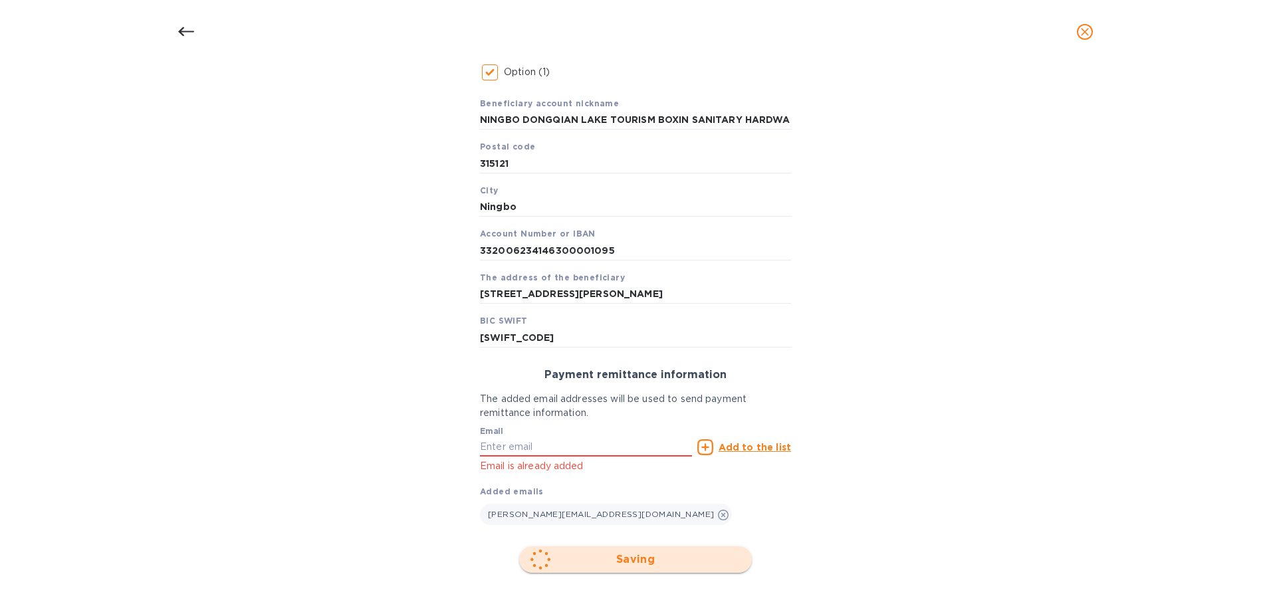
scroll to position [130, 0]
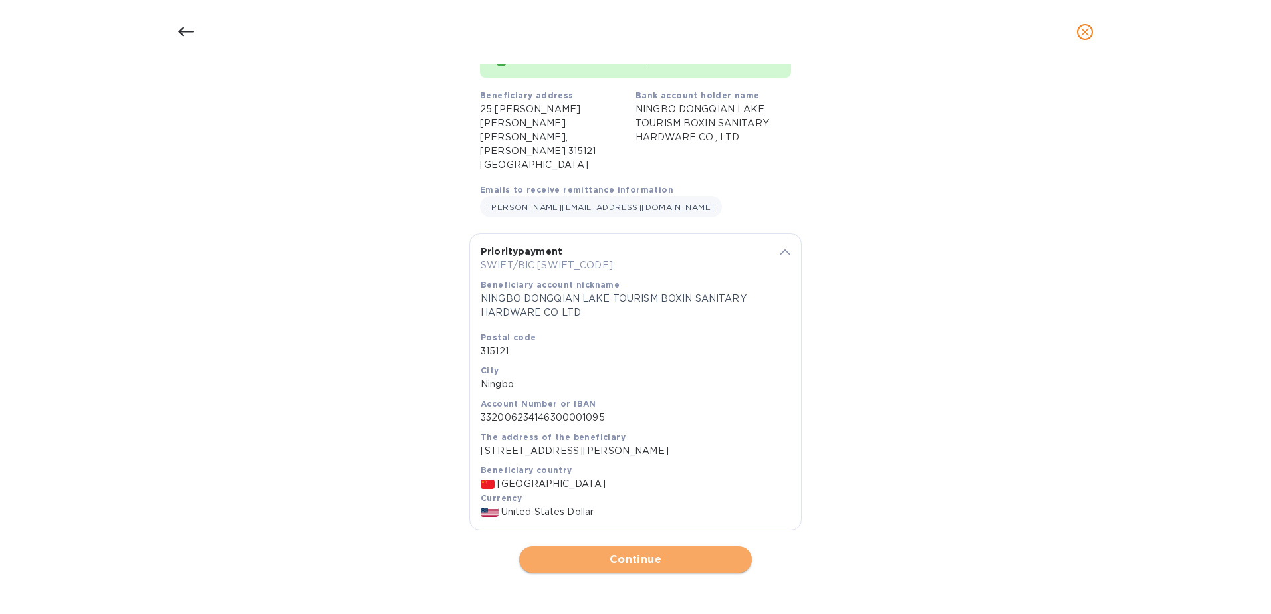
click at [622, 561] on span "Continue" at bounding box center [635, 560] width 211 height 16
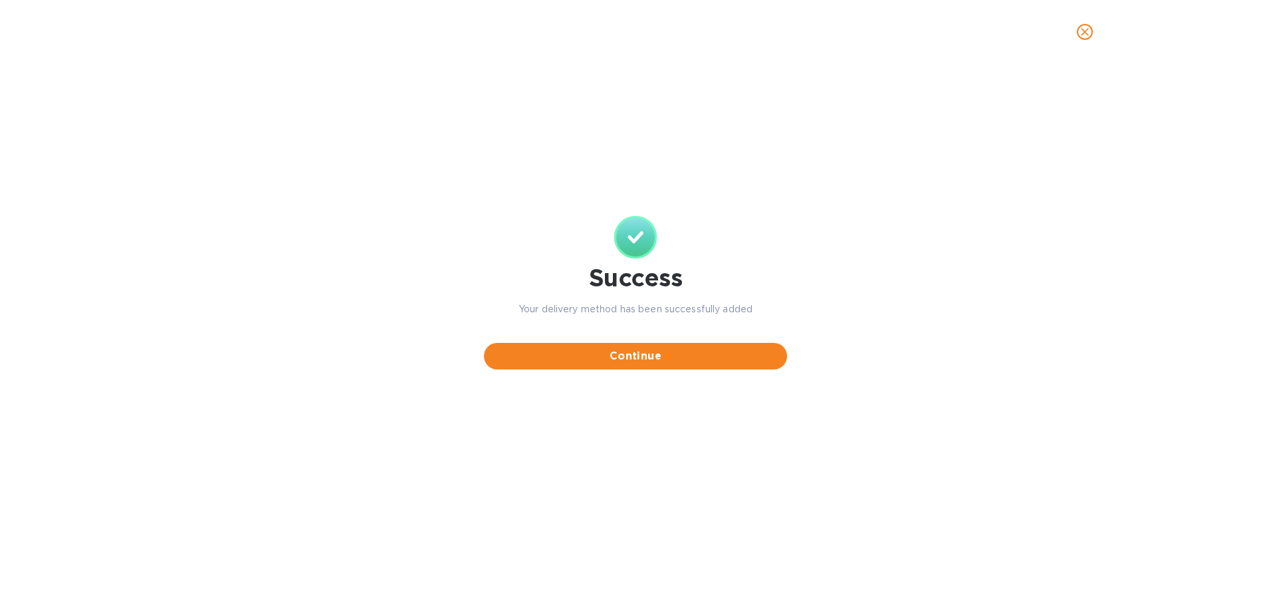
scroll to position [0, 0]
click at [607, 353] on span "Continue" at bounding box center [636, 356] width 282 height 16
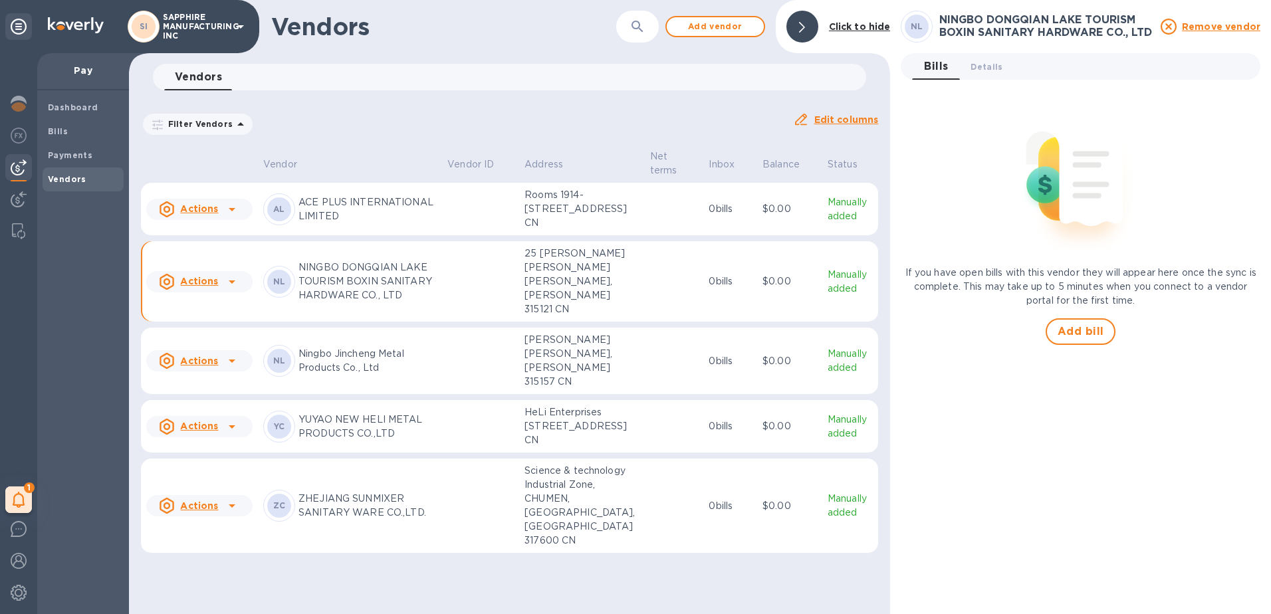
click at [231, 290] on icon at bounding box center [232, 282] width 16 height 16
click at [219, 344] on b "Add new bill" at bounding box center [215, 342] width 62 height 11
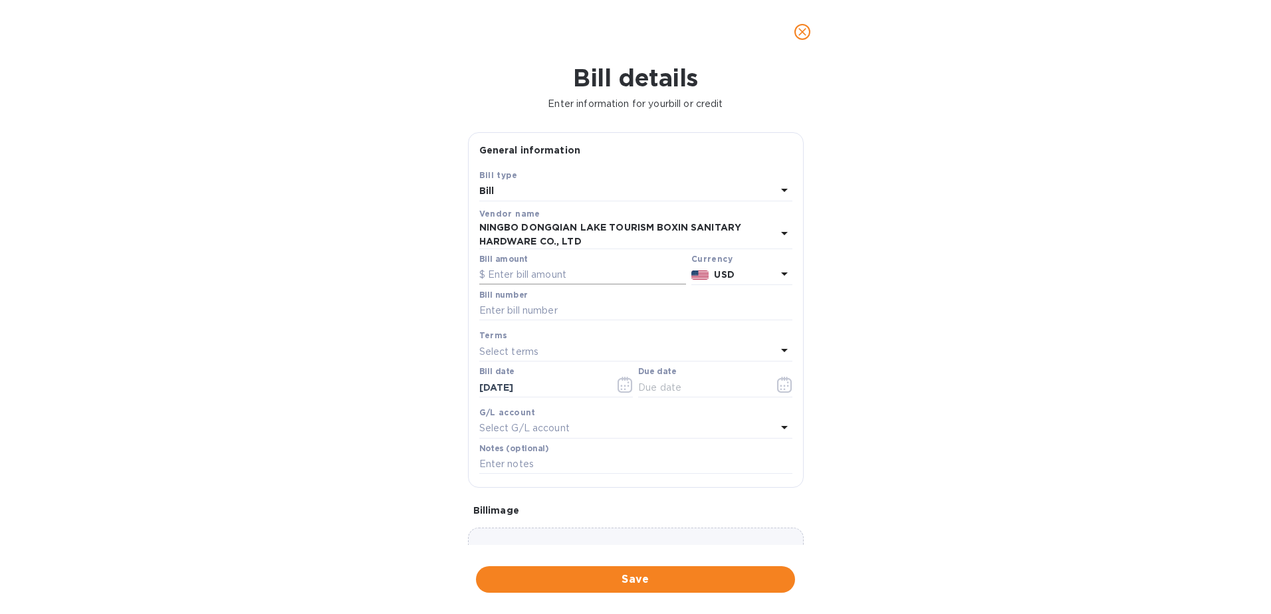
click at [533, 271] on input "text" at bounding box center [582, 275] width 207 height 20
type input "10,468"
click at [530, 311] on input "text" at bounding box center [635, 311] width 313 height 20
paste input "BX20250506L"
type input "BX20250506L"
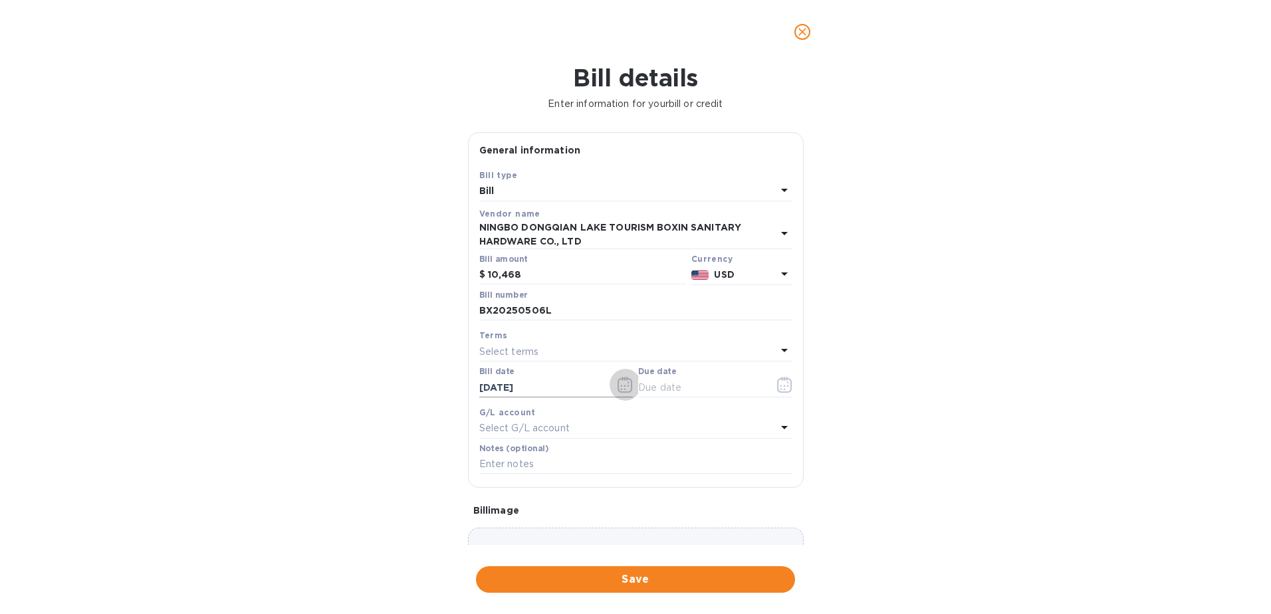
click at [621, 387] on icon "button" at bounding box center [622, 386] width 2 height 2
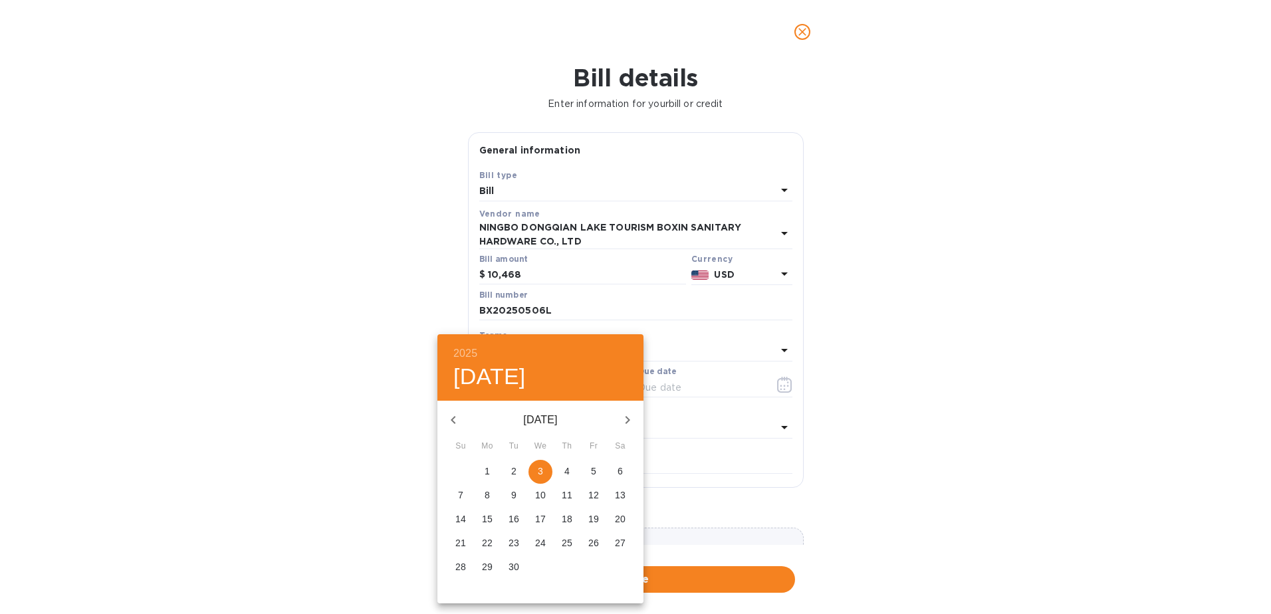
click at [455, 417] on icon "button" at bounding box center [453, 420] width 5 height 8
click at [488, 496] on p "4" at bounding box center [487, 495] width 5 height 13
type input "[DATE]"
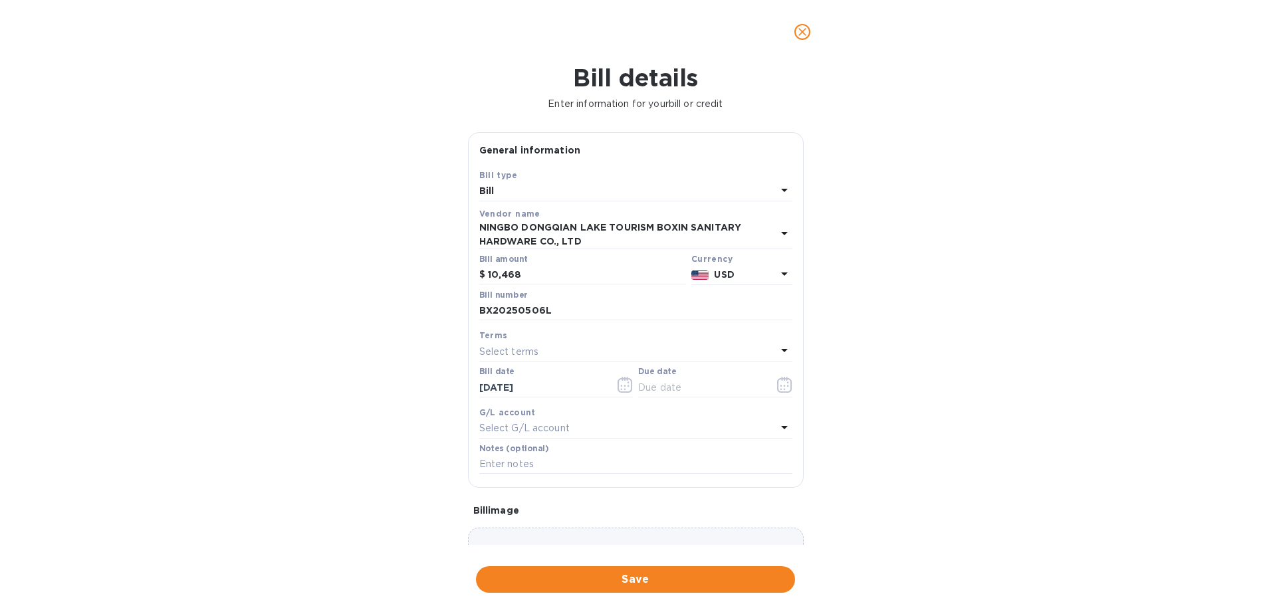
click at [551, 345] on div "Select terms" at bounding box center [627, 351] width 297 height 19
click at [504, 429] on p "NET 30" at bounding box center [630, 428] width 281 height 14
type input "[DATE]"
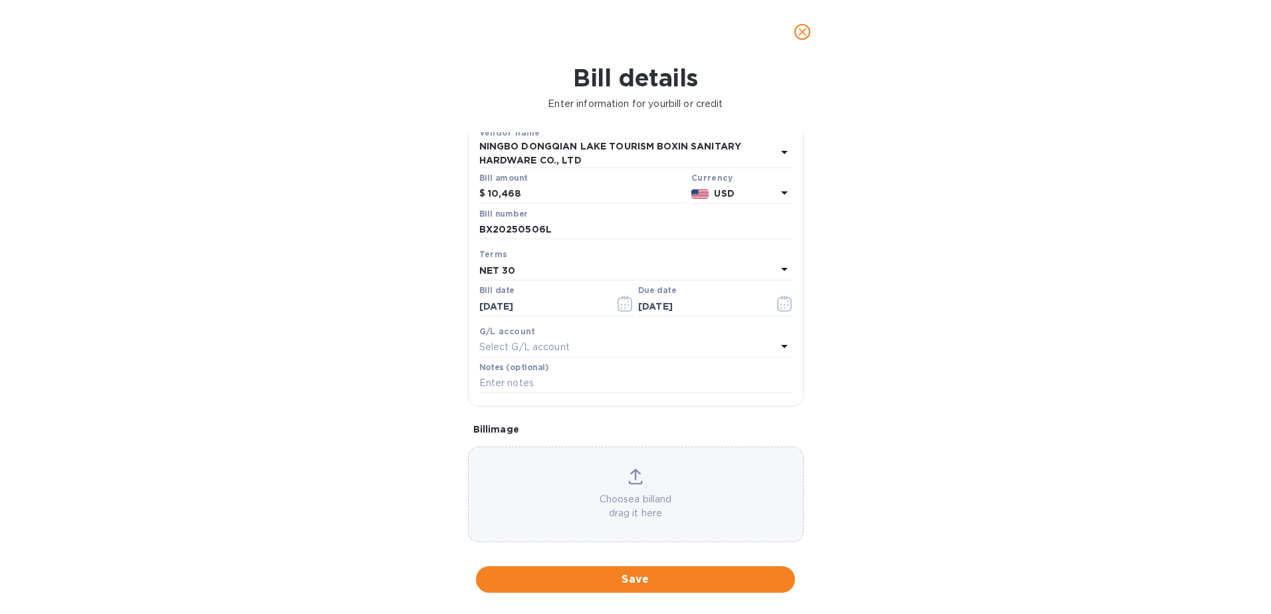
scroll to position [94, 0]
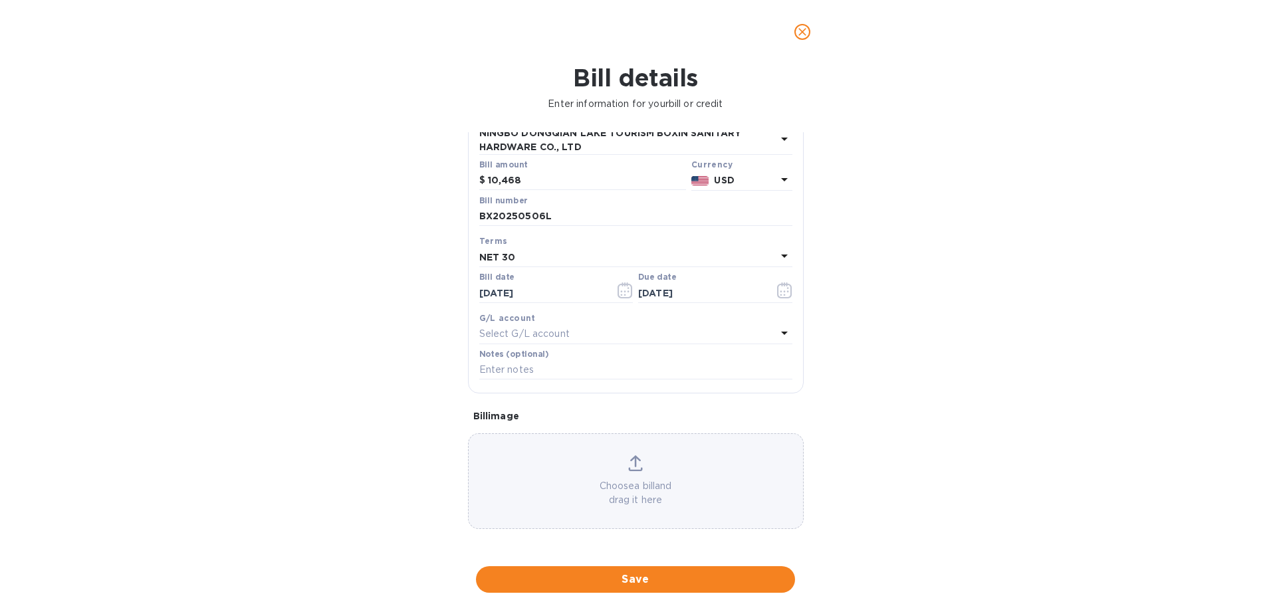
click at [662, 492] on p "Choose a bill and drag it here" at bounding box center [636, 493] width 334 height 28
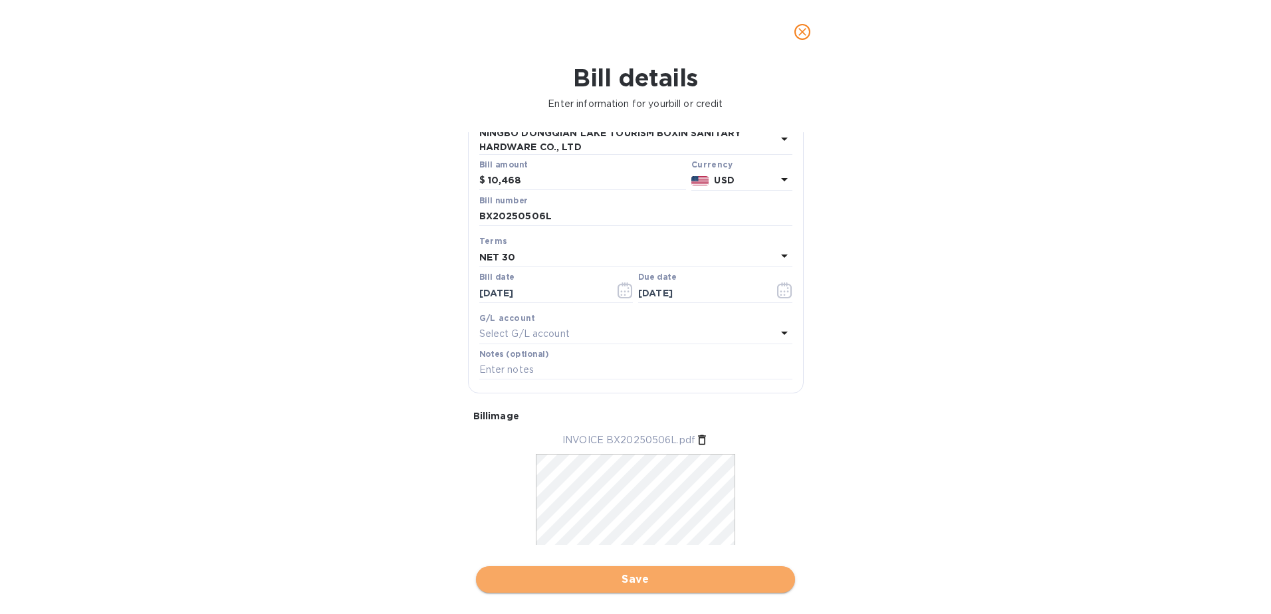
click at [563, 578] on span "Save" at bounding box center [636, 580] width 298 height 16
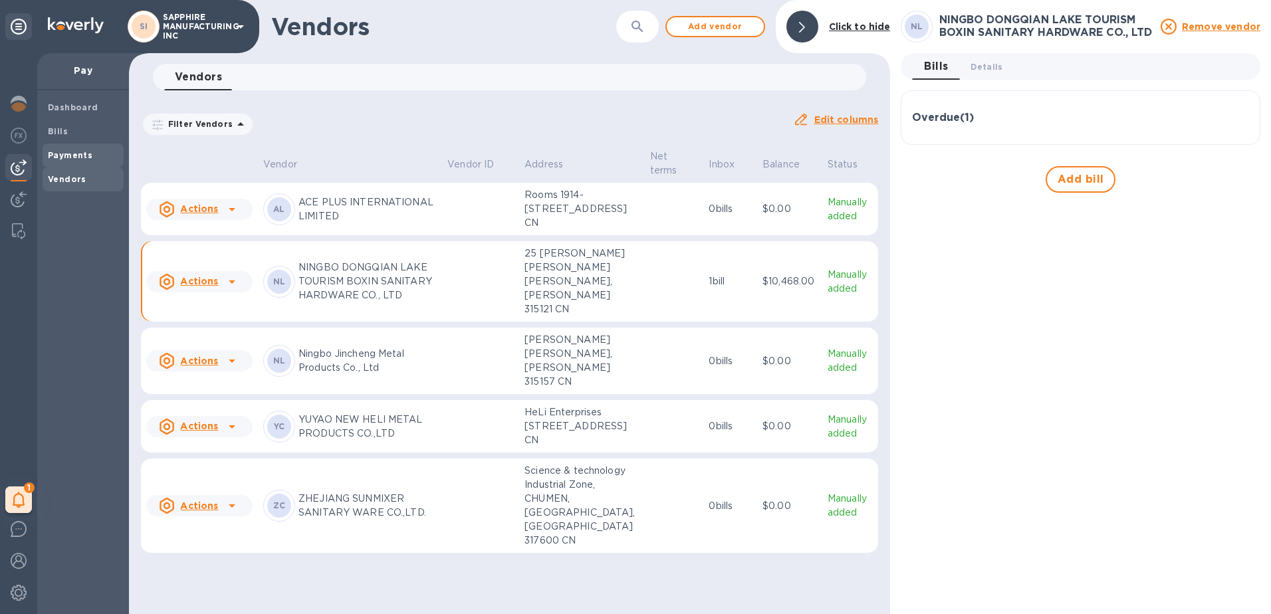
click at [66, 146] on div "Payments" at bounding box center [83, 156] width 81 height 24
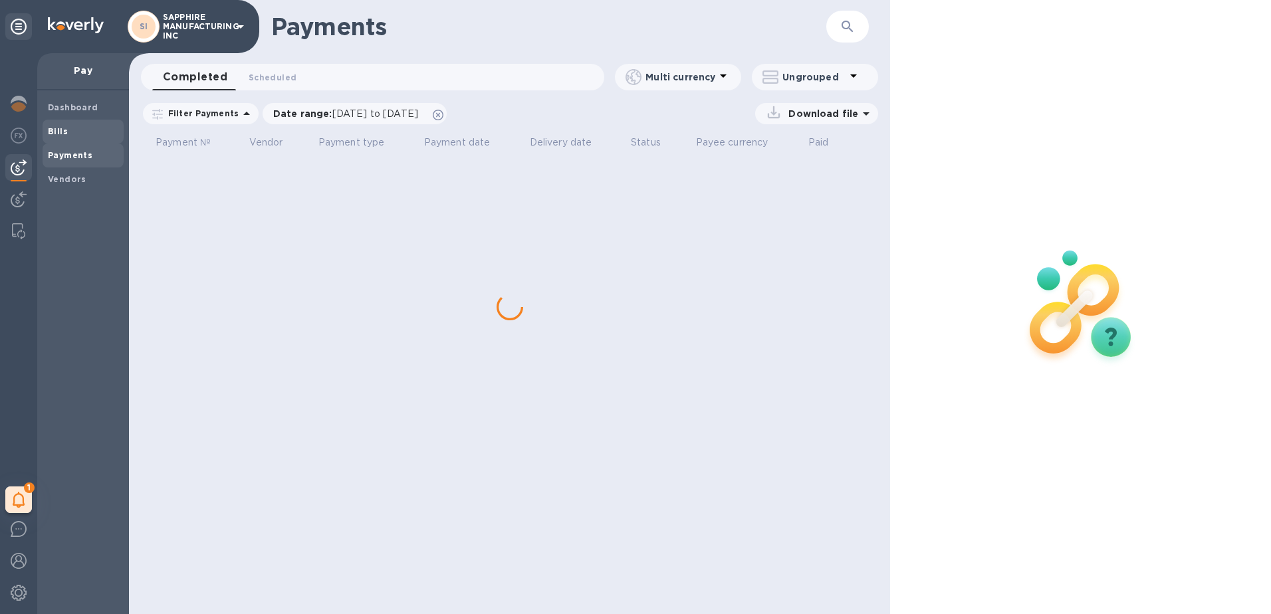
click at [64, 135] on b "Bills" at bounding box center [58, 131] width 20 height 10
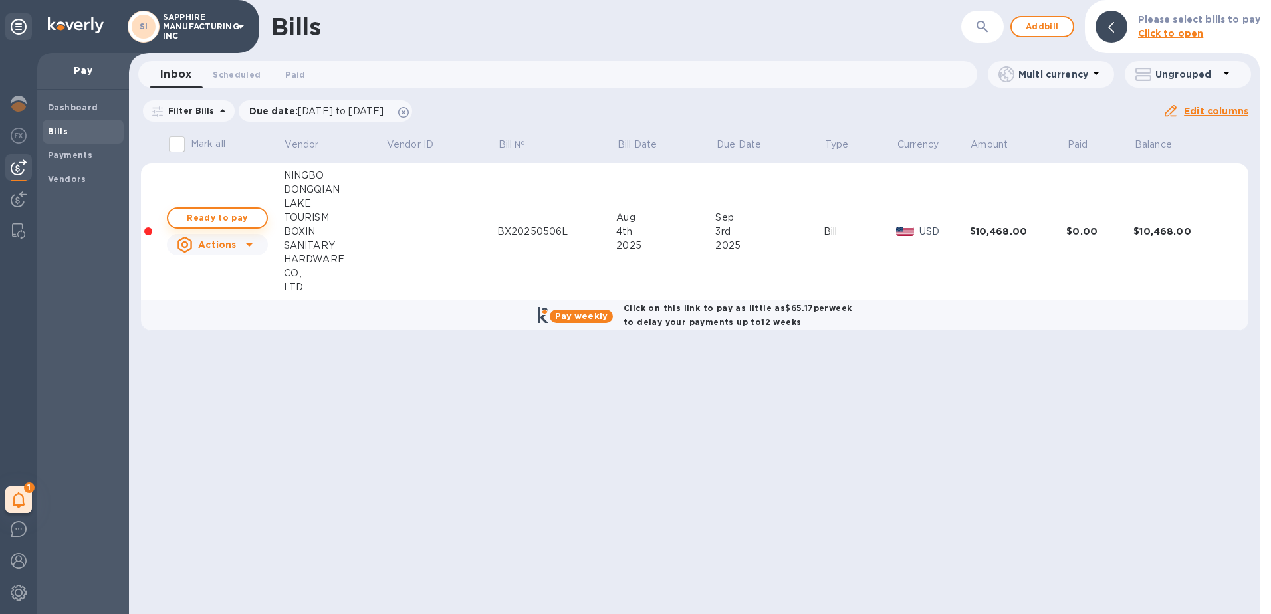
click at [227, 213] on span "Ready to pay" at bounding box center [217, 218] width 77 height 16
checkbox input "true"
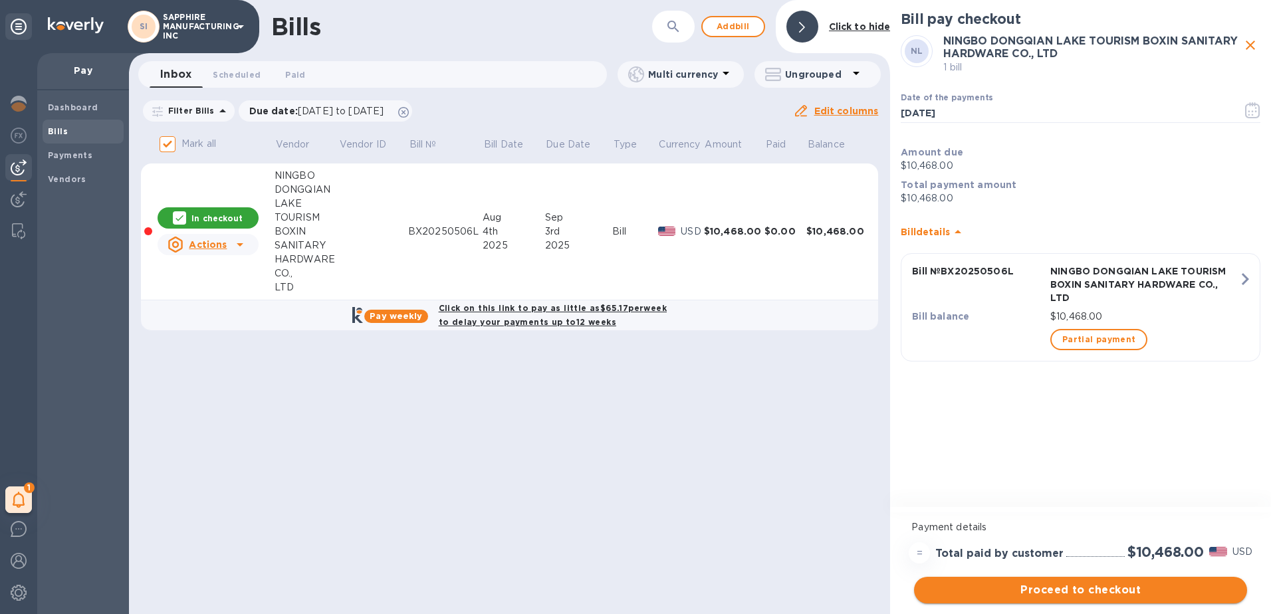
click at [1064, 595] on span "Proceed to checkout" at bounding box center [1081, 590] width 312 height 16
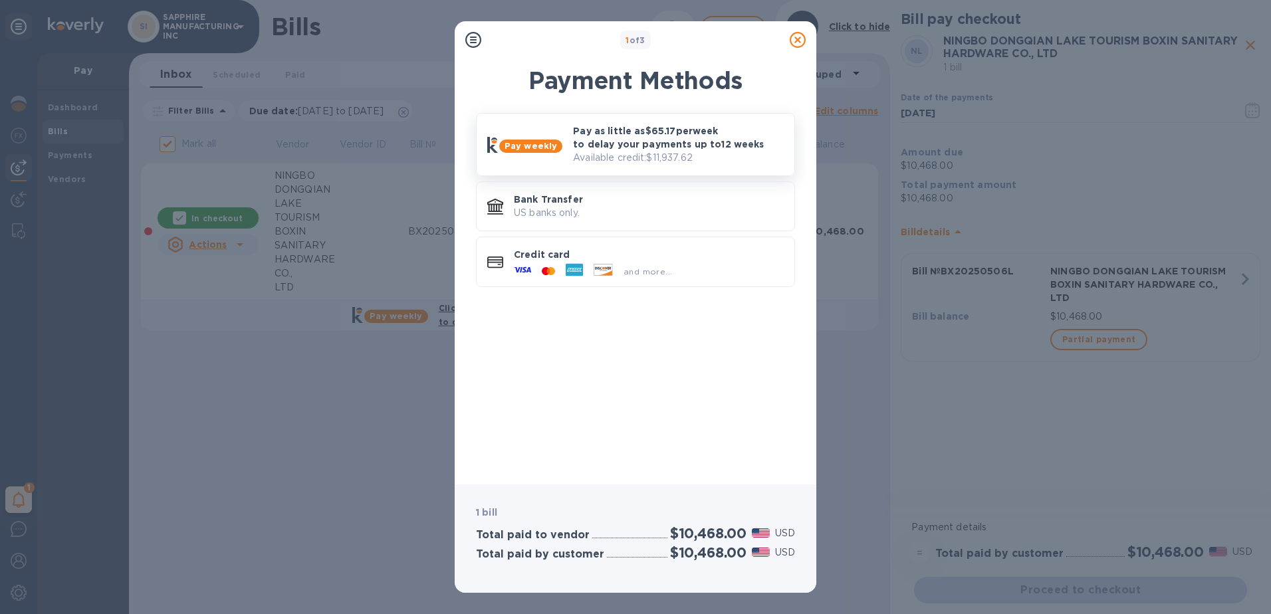
click at [578, 157] on p "Available credit: $11,937.62" at bounding box center [678, 158] width 211 height 14
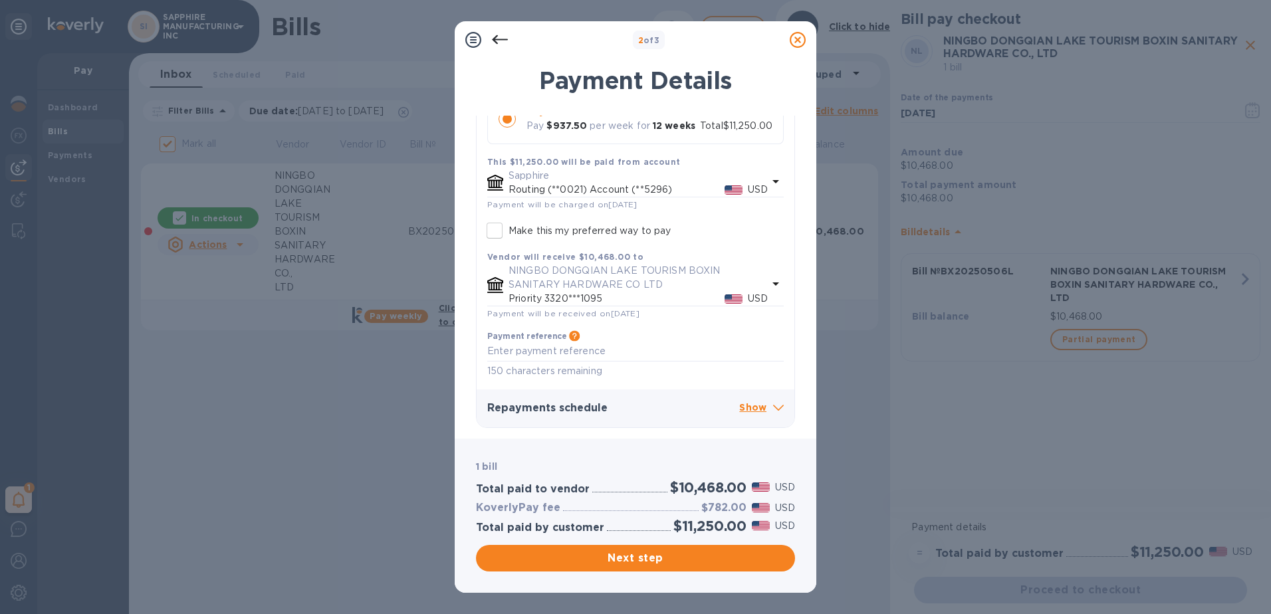
scroll to position [275, 0]
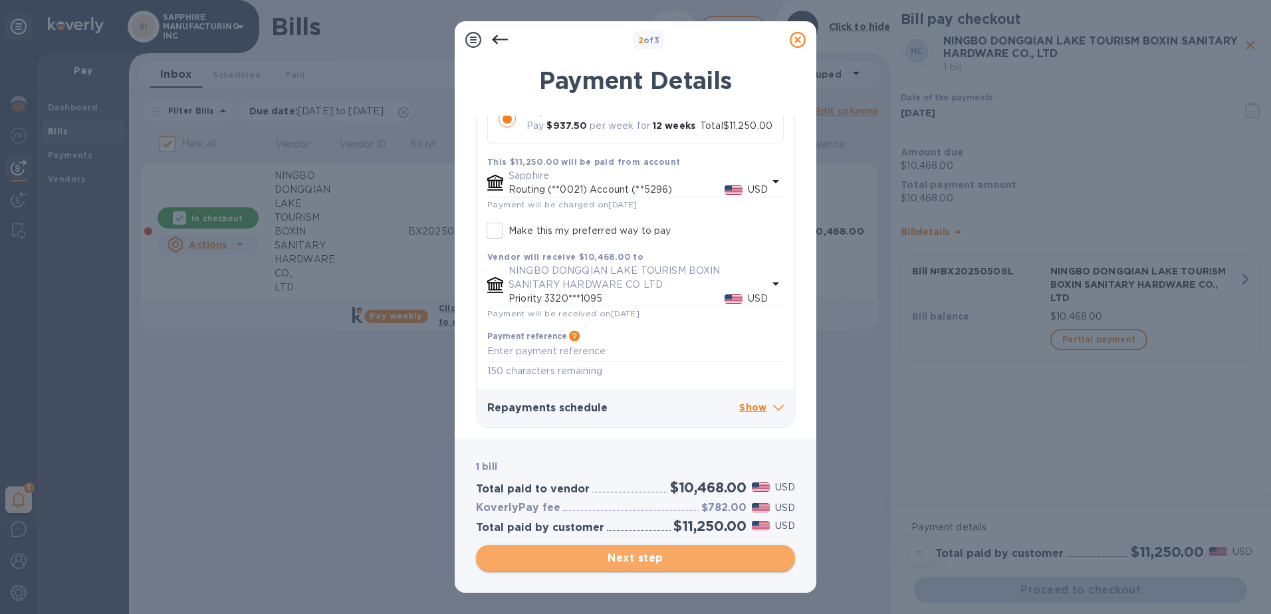
click at [631, 562] on span "Next step" at bounding box center [636, 559] width 298 height 16
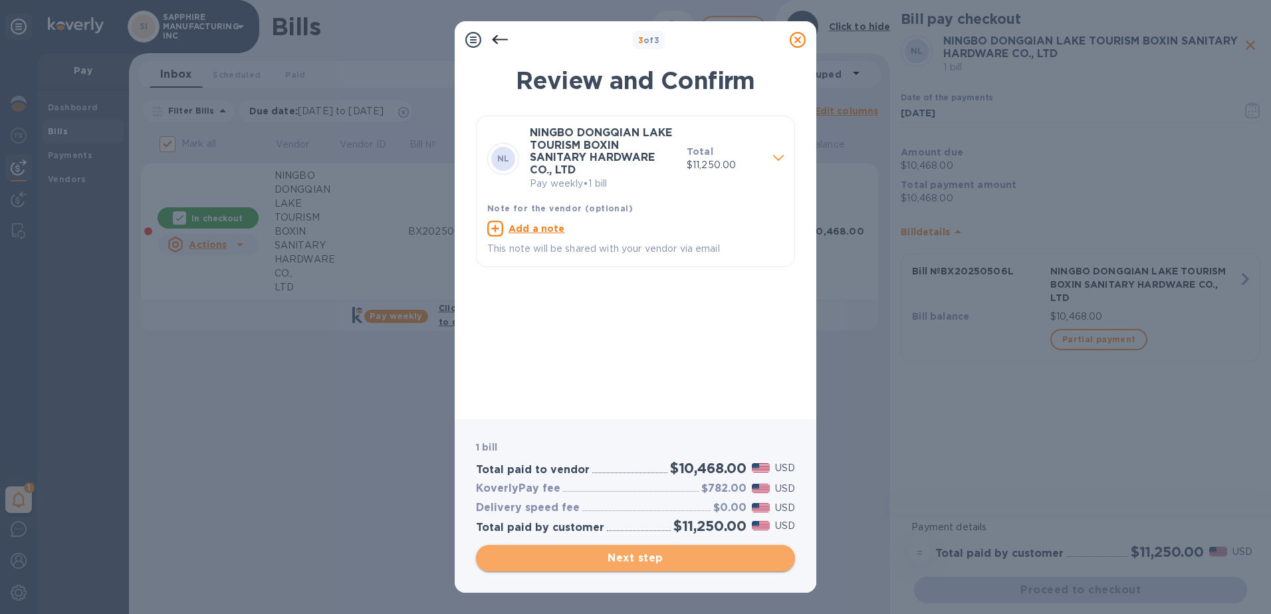
click at [631, 562] on span "Next step" at bounding box center [636, 559] width 298 height 16
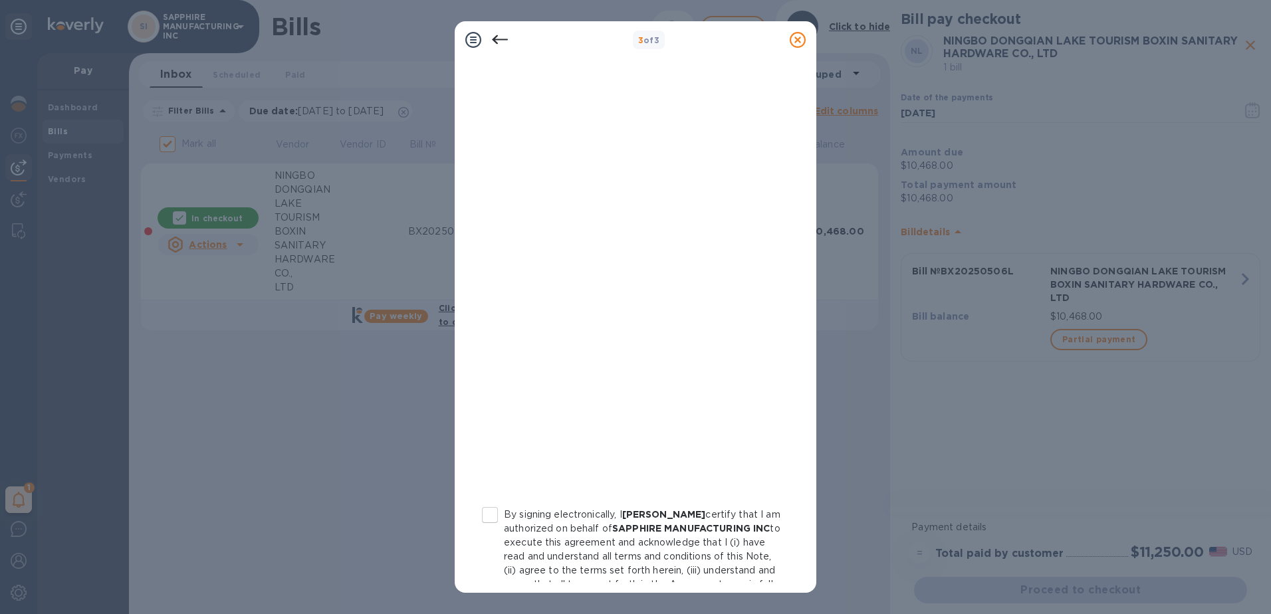
scroll to position [66, 0]
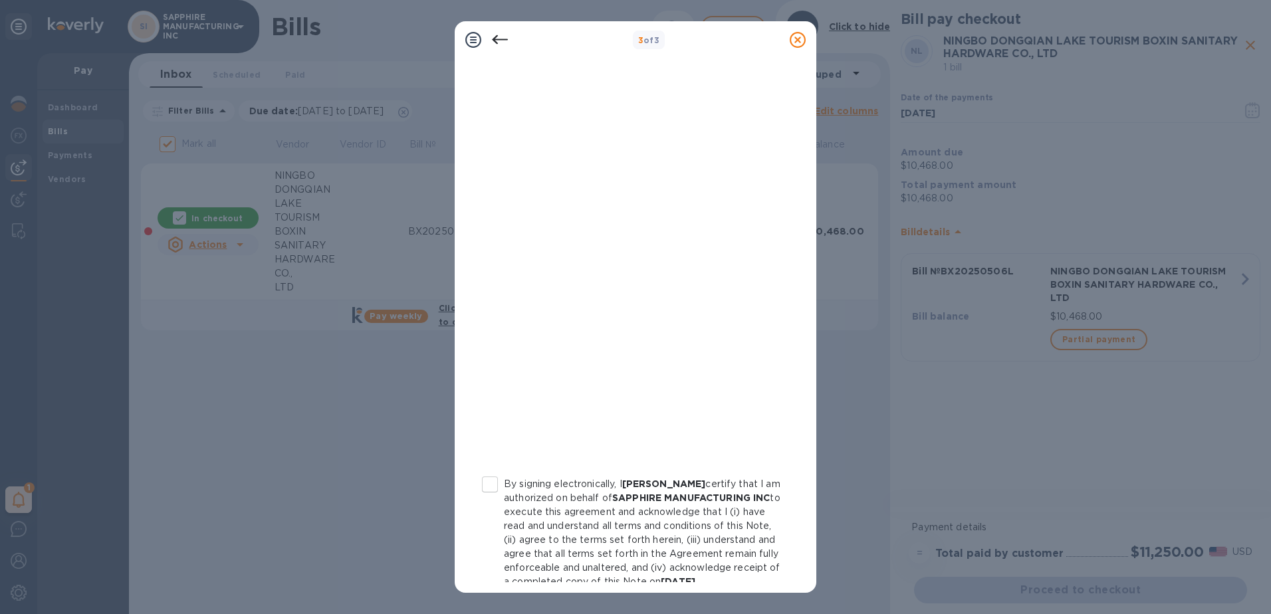
click at [494, 481] on input "By signing electronically, I [PERSON_NAME] certify that I am authorized on beha…" at bounding box center [490, 485] width 28 height 28
checkbox input "true"
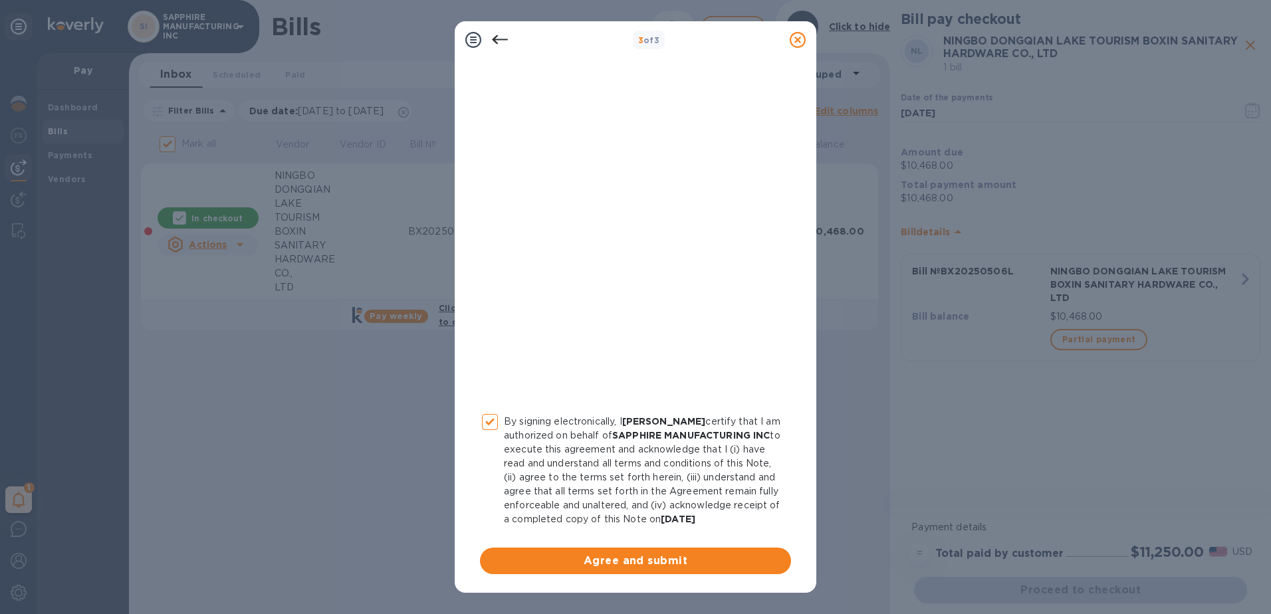
scroll to position [143, 0]
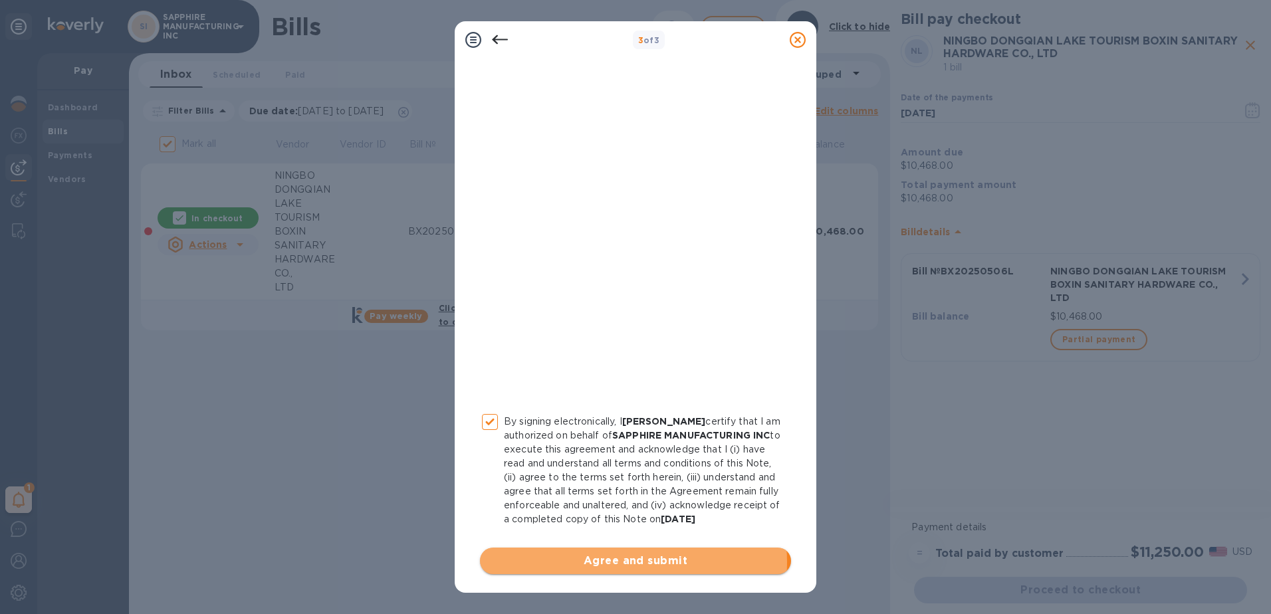
click at [610, 563] on span "Agree and submit" at bounding box center [636, 561] width 290 height 16
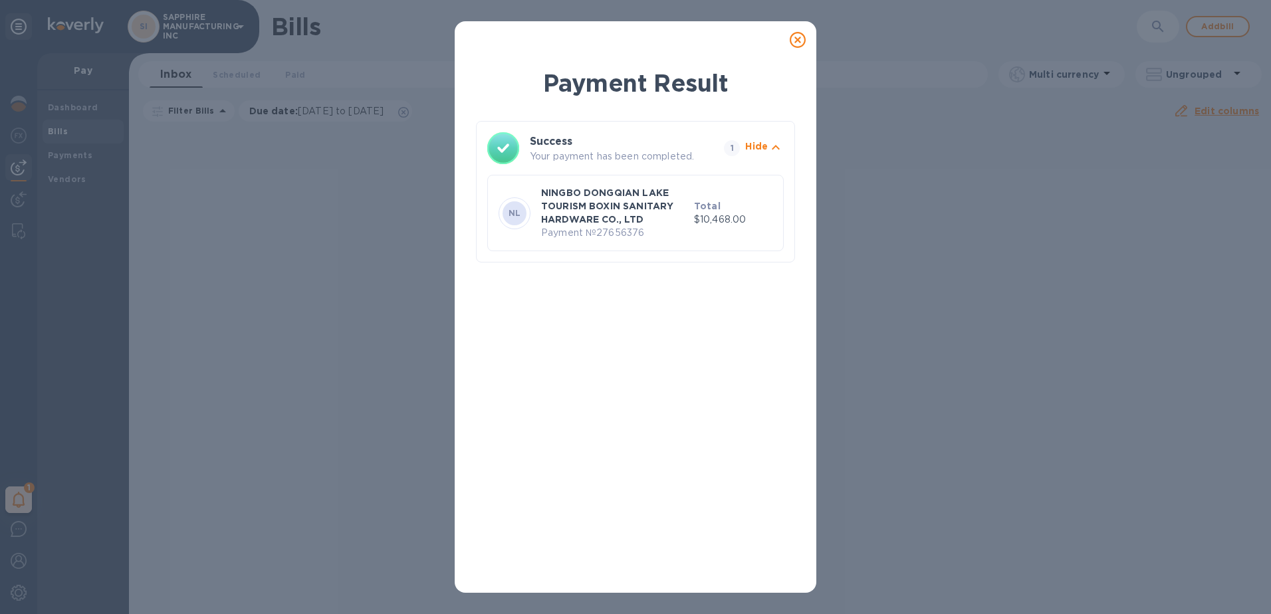
click at [909, 213] on div "Payment Result Success Your payment has been completed. 1 Hide NL [GEOGRAPHIC_D…" at bounding box center [635, 307] width 1271 height 614
click at [609, 202] on p "NINGBO DONGQIAN LAKE TOURISM BOXIN SANITARY HARDWARE CO., LTD" at bounding box center [615, 206] width 148 height 40
click at [801, 41] on icon at bounding box center [798, 40] width 16 height 16
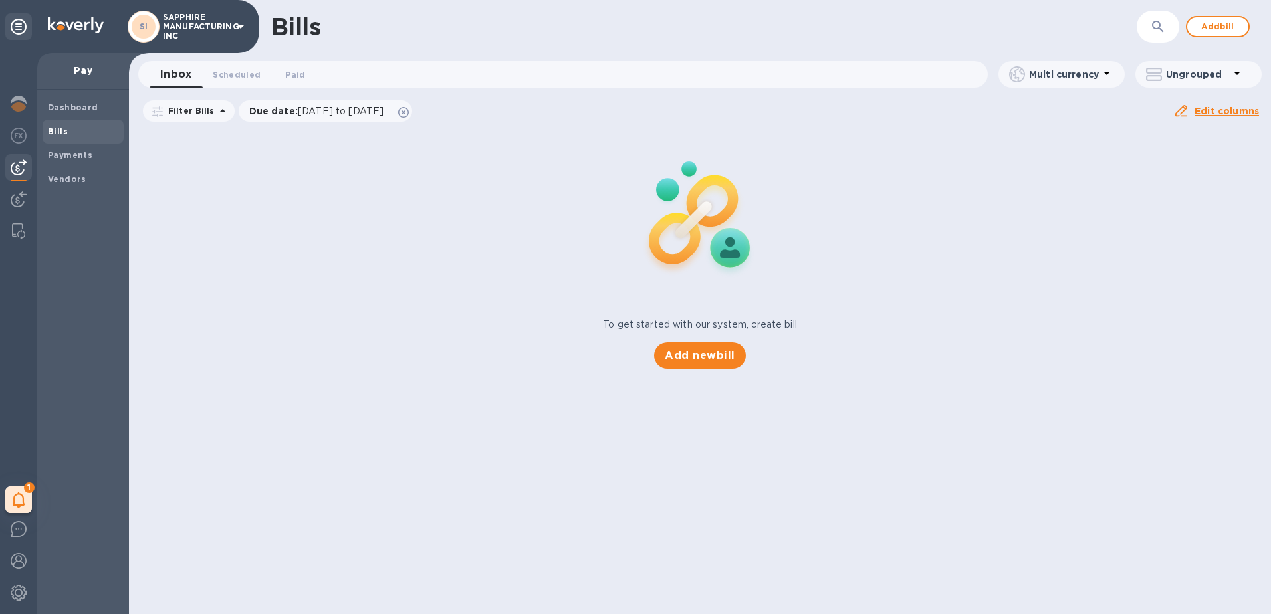
click at [246, 27] on icon at bounding box center [241, 27] width 16 height 16
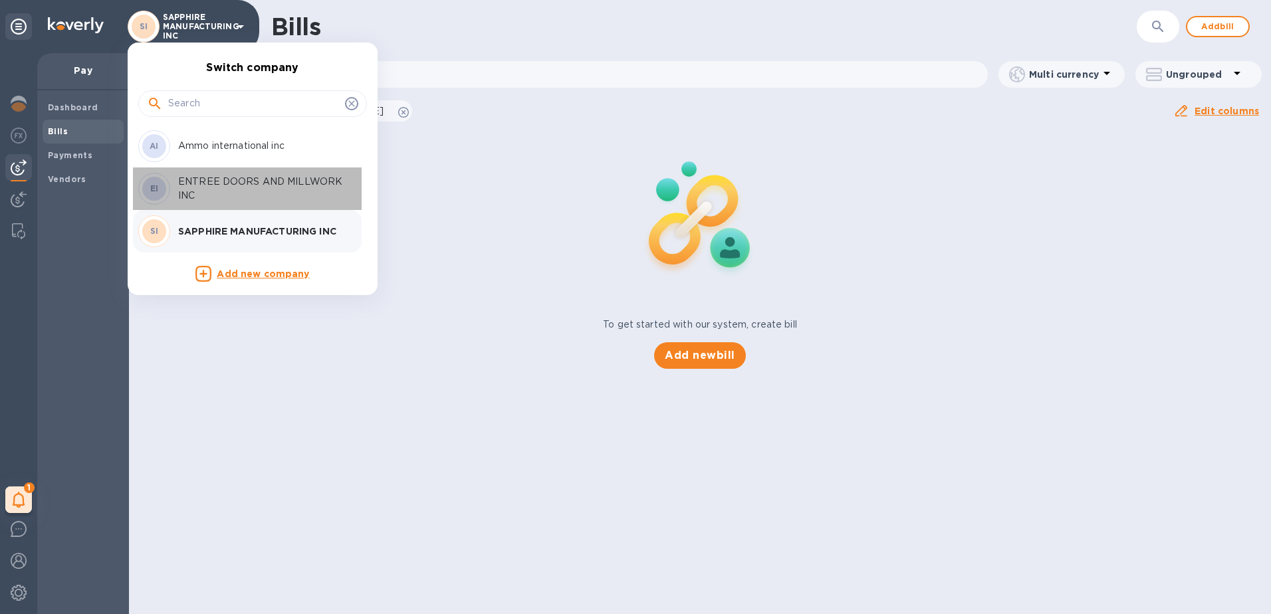
click at [196, 187] on p "ENTREE DOORS AND MILLWORK INC" at bounding box center [262, 189] width 168 height 28
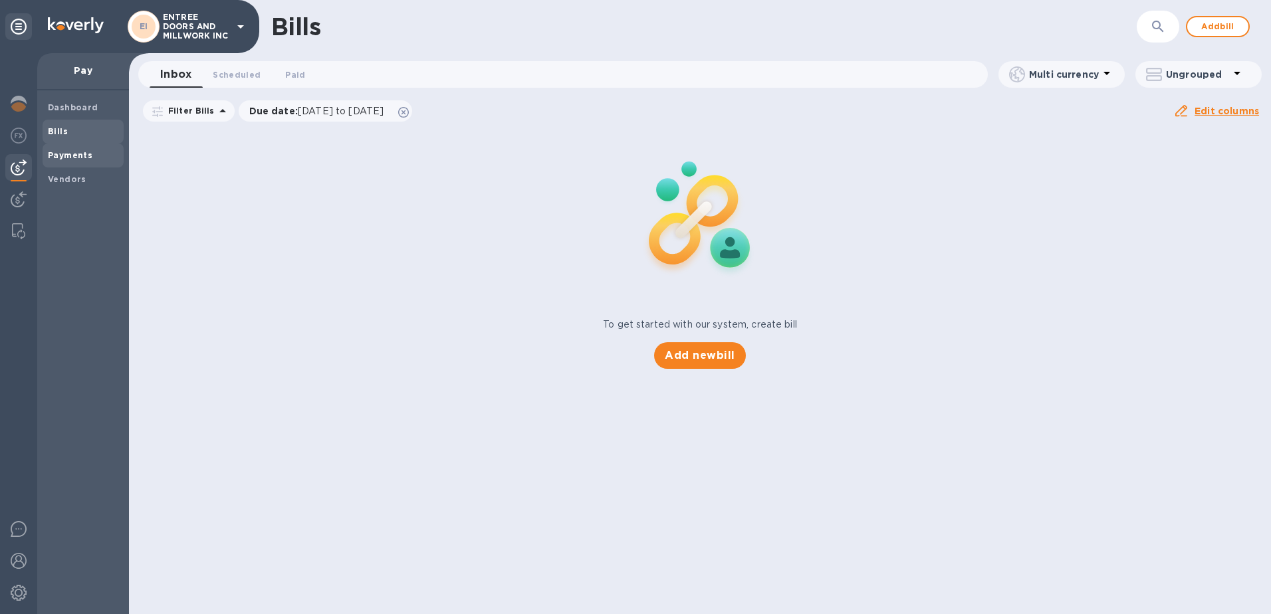
click at [69, 158] on b "Payments" at bounding box center [70, 155] width 45 height 10
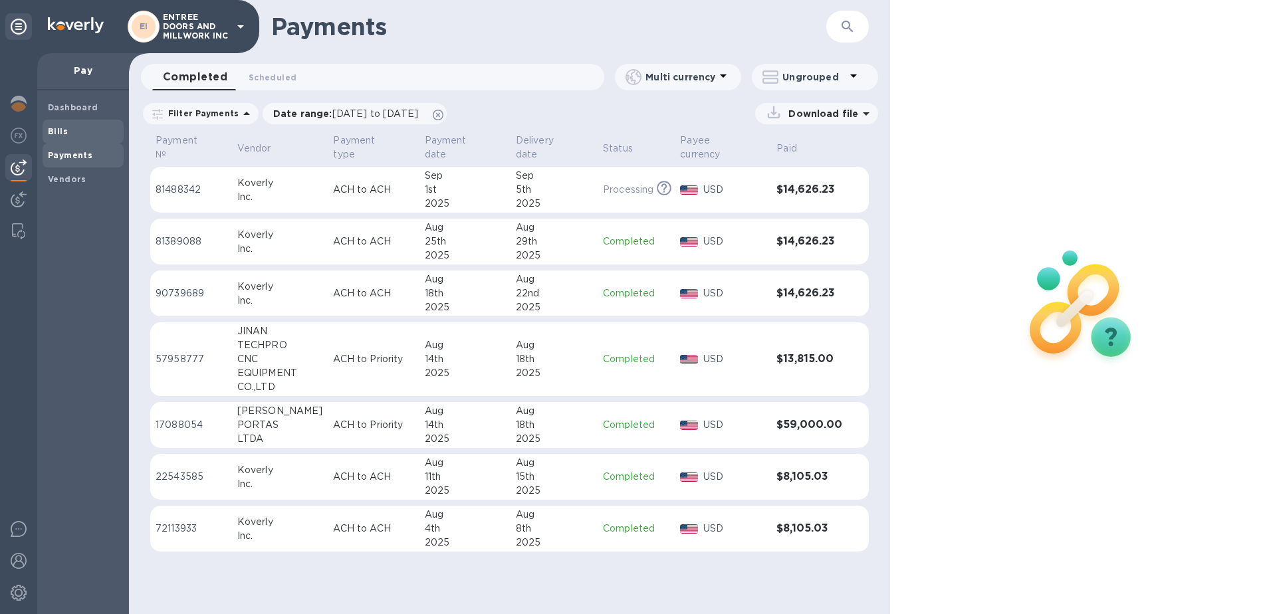
click at [61, 131] on b "Bills" at bounding box center [58, 131] width 20 height 10
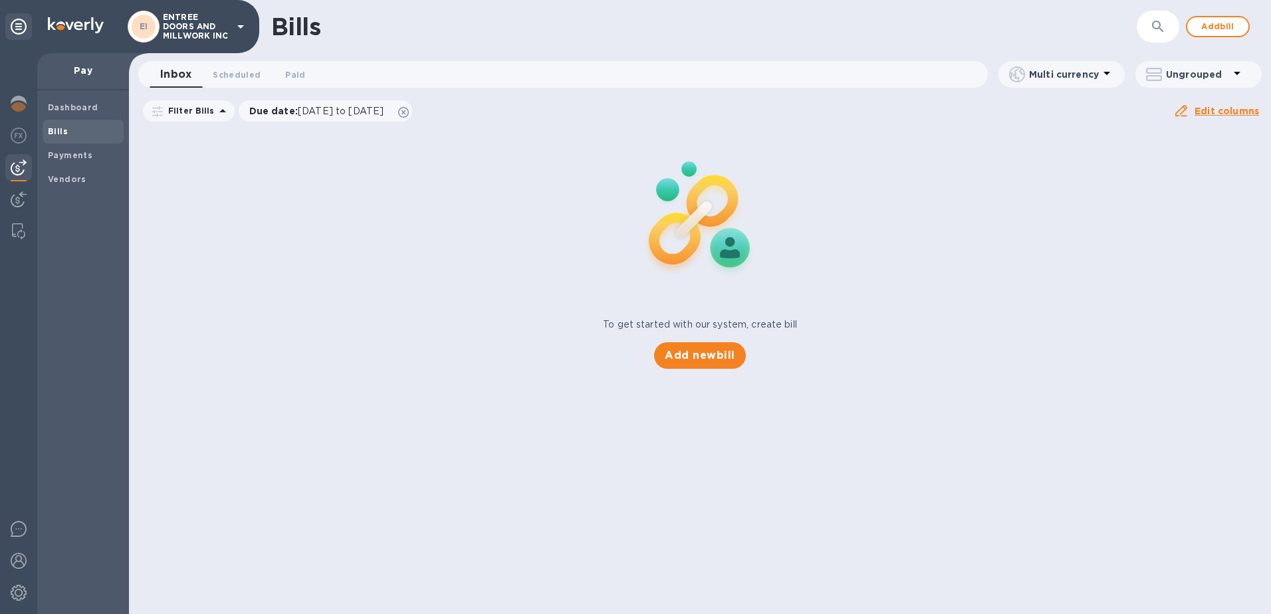
click at [40, 109] on div "Dashboard Bills Payments Vendors" at bounding box center [83, 352] width 92 height 524
click at [48, 111] on b "Dashboard" at bounding box center [73, 107] width 51 height 10
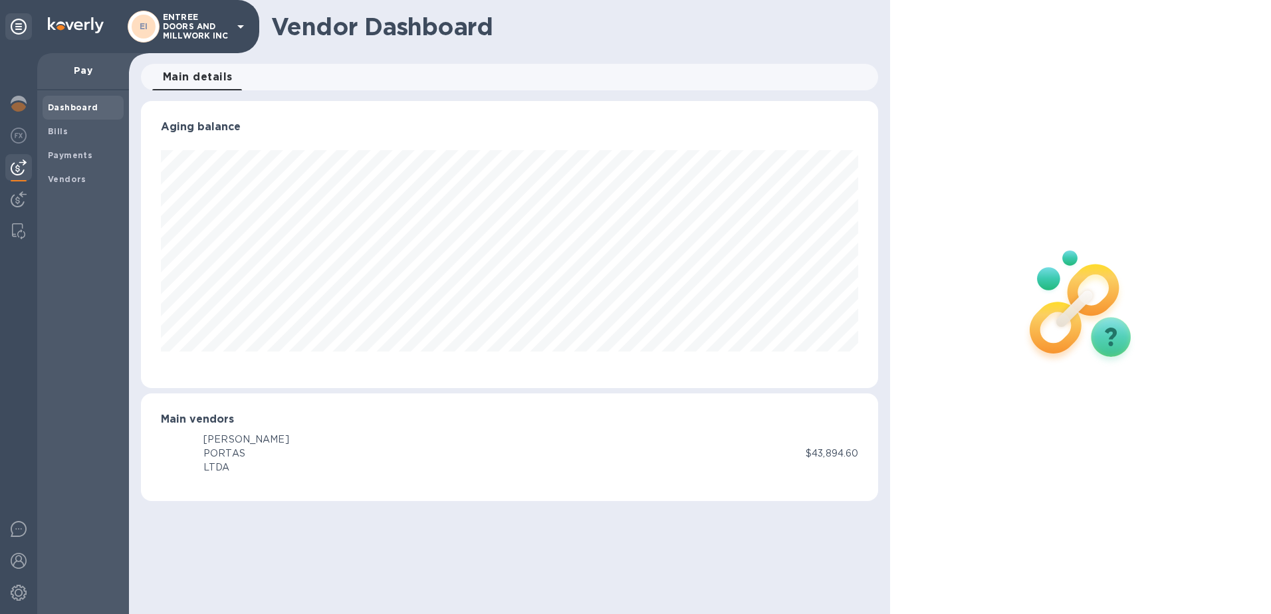
scroll to position [287, 738]
click at [7, 134] on div at bounding box center [18, 136] width 27 height 29
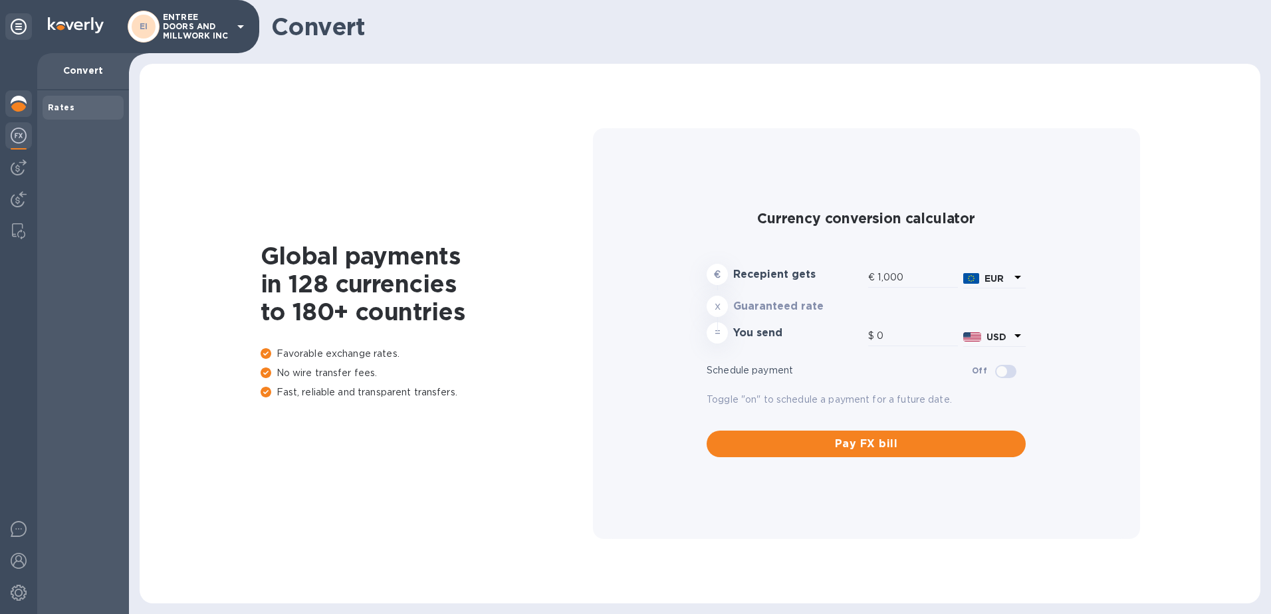
click at [18, 104] on img at bounding box center [19, 104] width 16 height 16
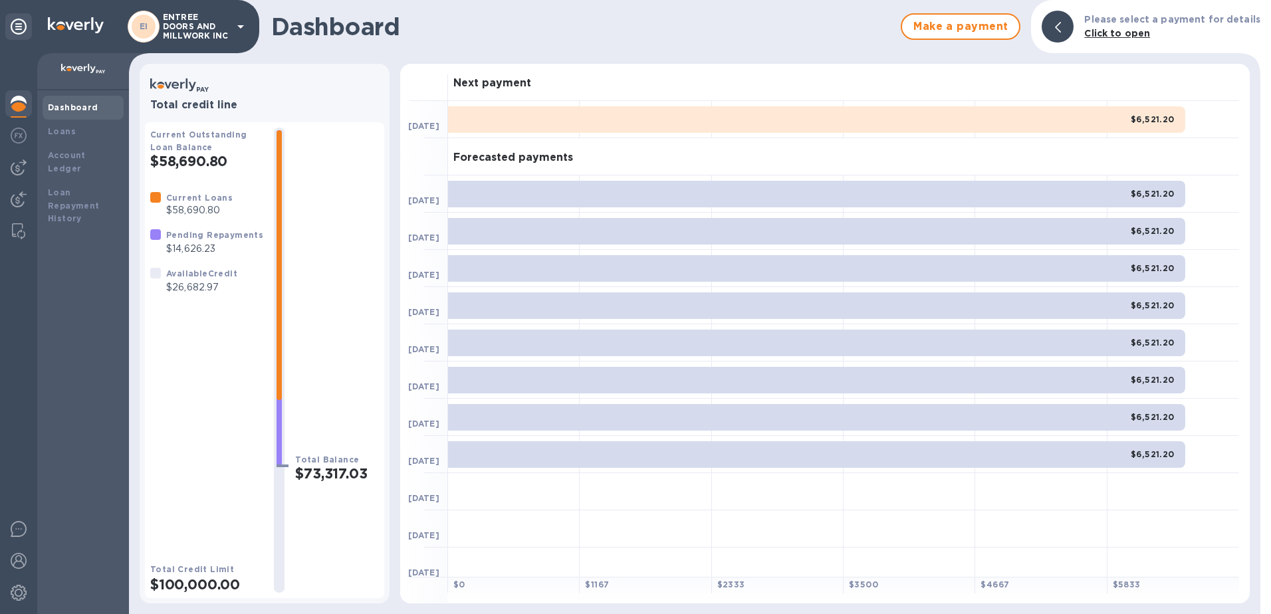
click at [213, 33] on p "ENTREE DOORS AND MILLWORK INC" at bounding box center [196, 27] width 66 height 28
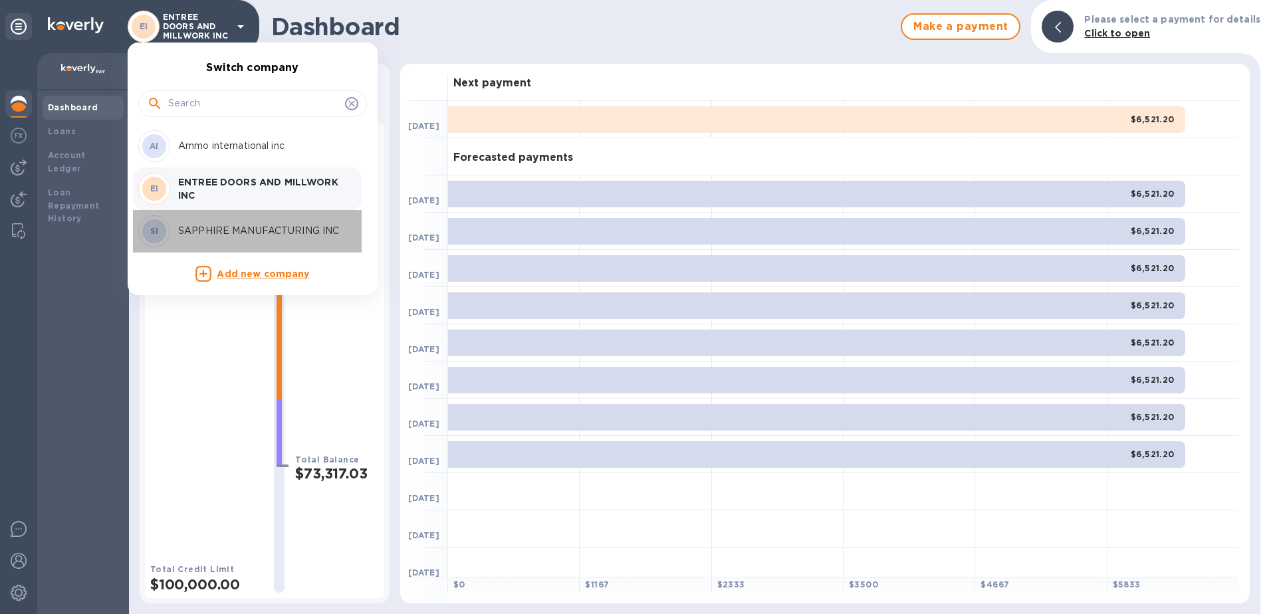
click at [205, 224] on p "SAPPHIRE MANUFACTURING INC" at bounding box center [262, 231] width 168 height 14
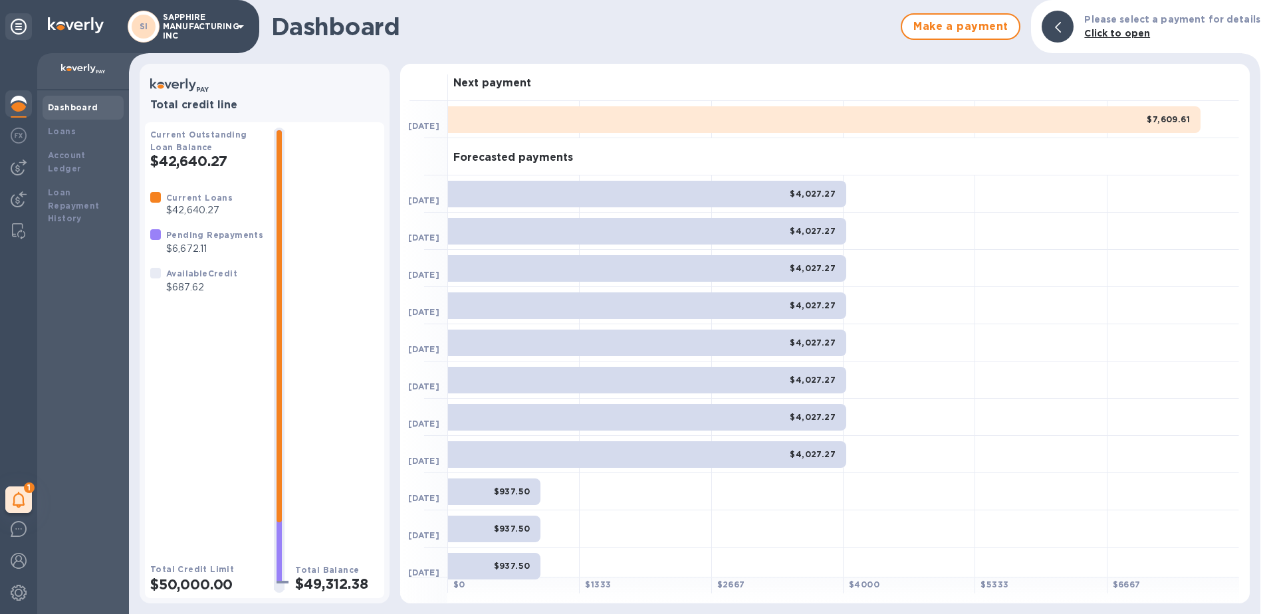
click at [216, 33] on p "SAPPHIRE MANUFACTURING INC" at bounding box center [196, 27] width 66 height 28
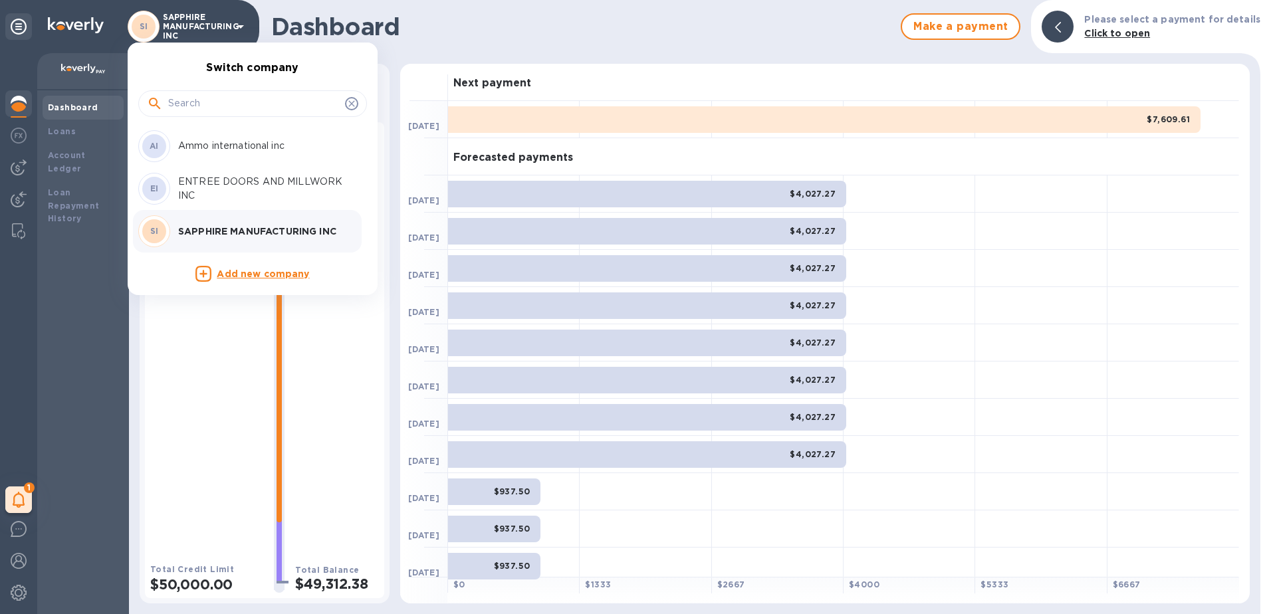
click at [196, 150] on p "Ammo international inc" at bounding box center [262, 146] width 168 height 14
